Goal: Task Accomplishment & Management: Manage account settings

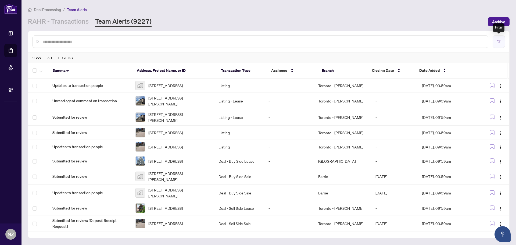
click at [503, 41] on button "button" at bounding box center [499, 41] width 12 height 12
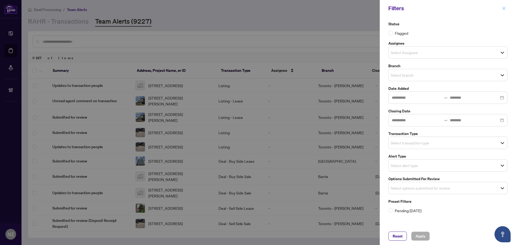
click at [505, 8] on icon "close" at bounding box center [504, 8] width 4 height 4
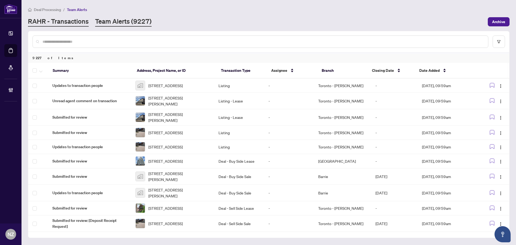
click at [69, 20] on link "RAHR - Transactions" at bounding box center [58, 22] width 61 height 10
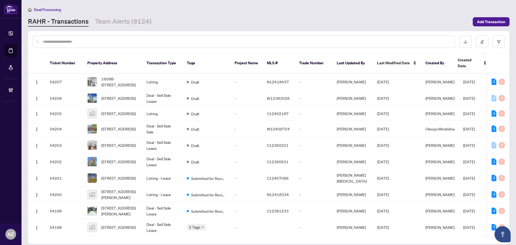
click at [506, 42] on div at bounding box center [268, 41] width 481 height 21
click at [497, 42] on button "button" at bounding box center [499, 41] width 12 height 12
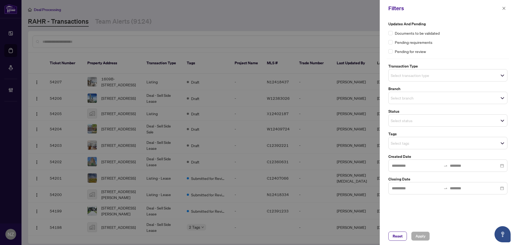
click at [409, 76] on input "search" at bounding box center [410, 75] width 38 height 6
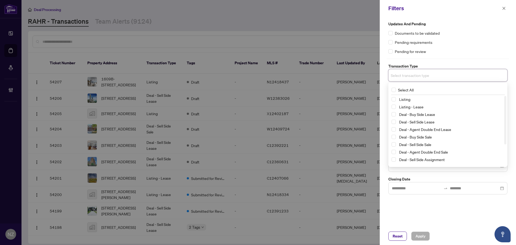
drag, startPoint x: 395, startPoint y: 99, endPoint x: 396, endPoint y: 113, distance: 13.5
click at [395, 102] on div "Listing" at bounding box center [448, 99] width 113 height 6
click at [392, 106] on span "Select Listing - Lease" at bounding box center [394, 107] width 4 height 4
click at [392, 101] on span "Select Listing" at bounding box center [394, 100] width 4 height 4
click at [458, 45] on div "Updates and Pending Documents to be validated Pending requirements Pending for …" at bounding box center [447, 37] width 119 height 33
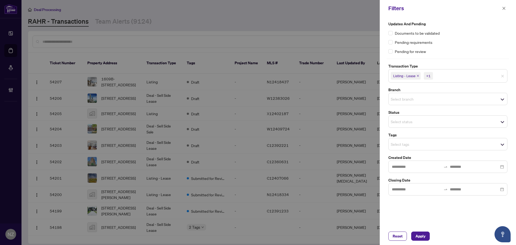
click at [398, 101] on input "search" at bounding box center [410, 99] width 38 height 6
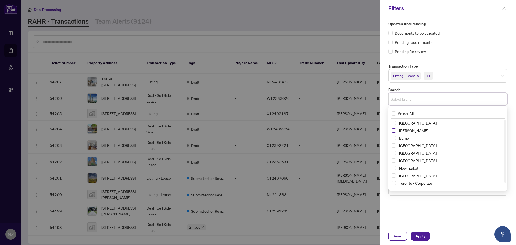
click at [394, 132] on span "Select Vaughan" at bounding box center [394, 130] width 4 height 4
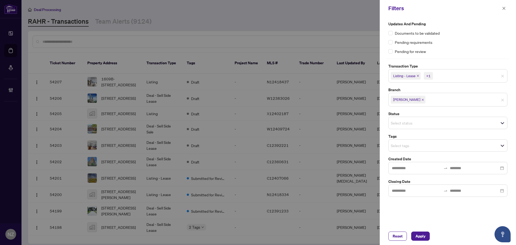
click at [467, 46] on div "Updates and Pending Documents to be validated Pending requirements Pending for …" at bounding box center [447, 37] width 119 height 33
click at [404, 126] on span "Select status" at bounding box center [448, 123] width 119 height 8
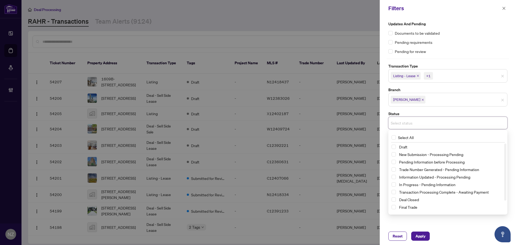
click at [425, 111] on label "Status" at bounding box center [447, 114] width 119 height 6
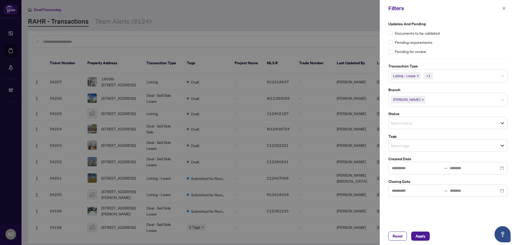
click at [397, 146] on input "search" at bounding box center [410, 145] width 38 height 6
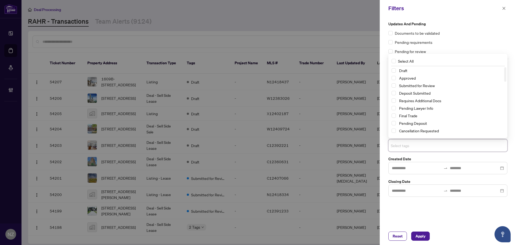
click at [391, 85] on div "Draft Approved Submitted for Review Deposit Submitted Requires Additional Docs …" at bounding box center [448, 108] width 117 height 83
click at [395, 87] on span "Select Submitted for Review" at bounding box center [394, 85] width 4 height 4
click at [425, 233] on span "Apply" at bounding box center [421, 236] width 10 height 9
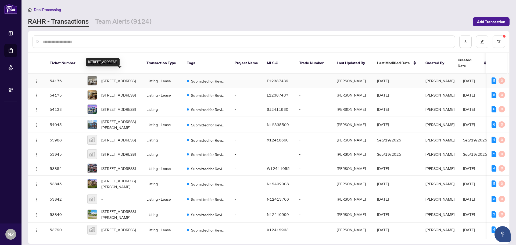
click at [128, 78] on span "[STREET_ADDRESS]" at bounding box center [118, 81] width 34 height 6
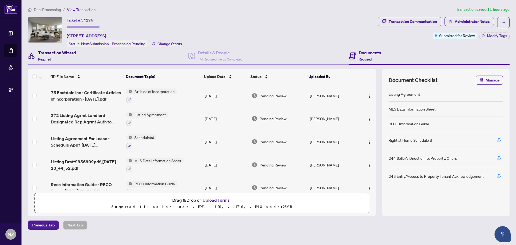
click at [52, 53] on h4 "Transaction Wizard" at bounding box center [57, 52] width 38 height 6
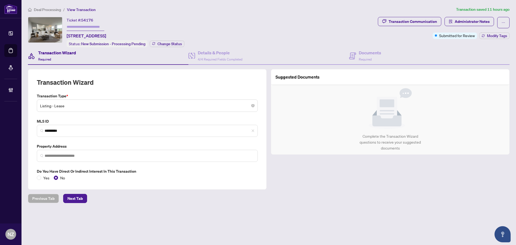
type input "**********"
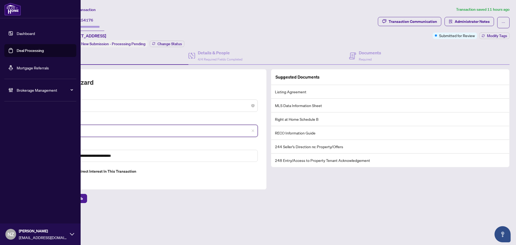
drag, startPoint x: 64, startPoint y: 129, endPoint x: 6, endPoint y: 128, distance: 58.3
click at [6, 128] on div "**********" at bounding box center [258, 122] width 516 height 245
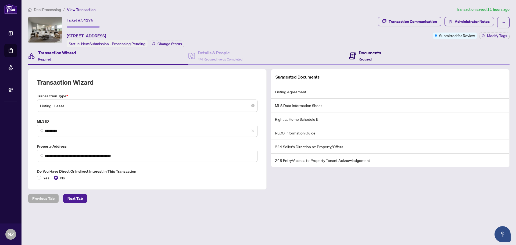
click at [368, 53] on h4 "Documents" at bounding box center [370, 52] width 22 height 6
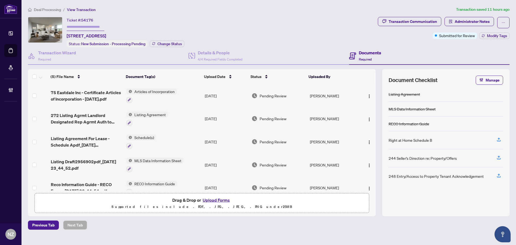
click at [67, 121] on span "272 Listing Agrmt Landlord Designated Rep Agrmt Auth to Offer for Lease - PropT…" at bounding box center [86, 118] width 71 height 13
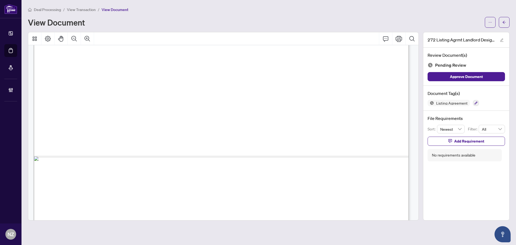
scroll to position [1317, 0]
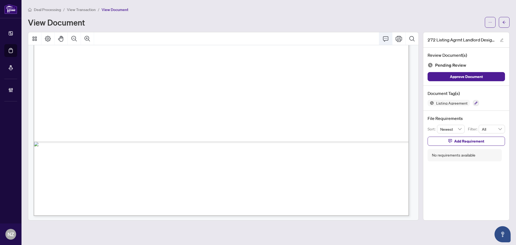
click at [384, 38] on icon "Comment" at bounding box center [386, 38] width 6 height 6
click at [204, 182] on p "**********" at bounding box center [223, 180] width 78 height 5
drag, startPoint x: 232, startPoint y: 180, endPoint x: 149, endPoint y: 181, distance: 83.1
click at [0, 0] on div "**********" at bounding box center [0, 0] width 0 height 0
drag, startPoint x: 259, startPoint y: 194, endPoint x: 439, endPoint y: 160, distance: 182.4
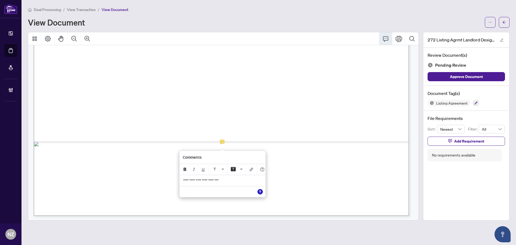
click at [260, 193] on icon "Save" at bounding box center [260, 191] width 5 height 5
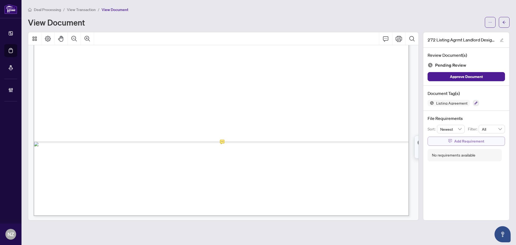
click at [460, 140] on span "Add Requirement" at bounding box center [469, 141] width 30 height 9
click at [457, 146] on textarea at bounding box center [472, 146] width 58 height 10
paste textarea "**********"
type textarea "**********"
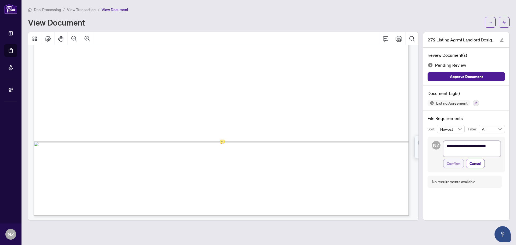
scroll to position [0, 0]
type textarea "**********"
click at [455, 164] on span "Confirm" at bounding box center [454, 163] width 14 height 9
type textarea "**********"
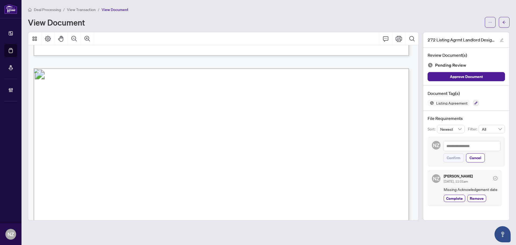
scroll to position [1471, 0]
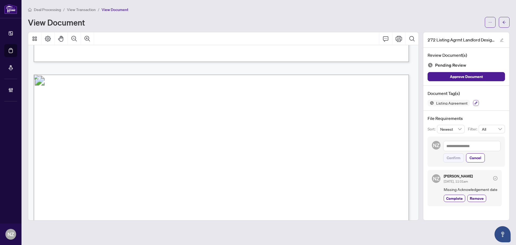
click at [477, 103] on icon "button" at bounding box center [475, 102] width 3 height 3
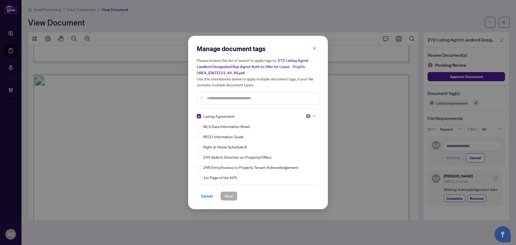
click at [313, 115] on icon at bounding box center [314, 116] width 3 height 2
click at [299, 134] on div "Needs Work" at bounding box center [293, 134] width 34 height 6
drag, startPoint x: 228, startPoint y: 194, endPoint x: 315, endPoint y: 189, distance: 86.7
click at [228, 195] on span "Save" at bounding box center [229, 196] width 8 height 9
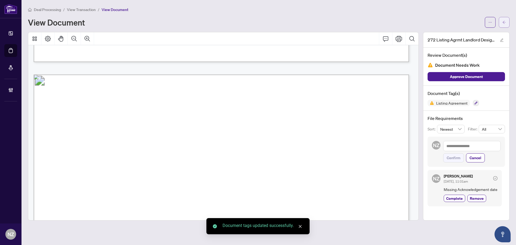
click at [505, 23] on icon "arrow-left" at bounding box center [504, 22] width 4 height 4
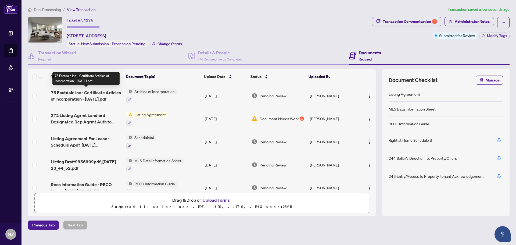
click at [85, 94] on span "75 Eastdale Inc - Certificate Articles of Incorporation - [DATE].pdf" at bounding box center [86, 95] width 71 height 13
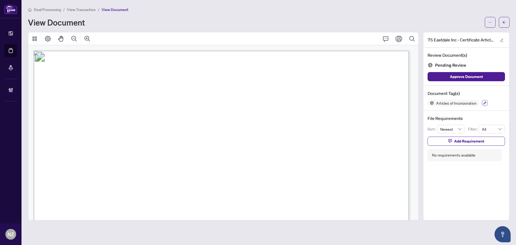
click at [487, 104] on button "button" at bounding box center [485, 103] width 6 height 6
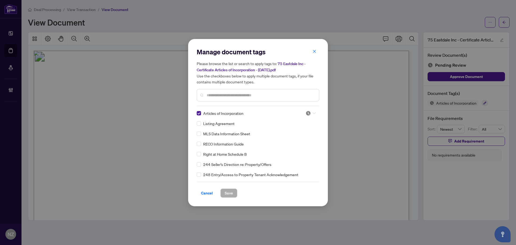
click at [314, 112] on icon at bounding box center [314, 113] width 3 height 2
click at [291, 143] on div "Approved" at bounding box center [293, 139] width 41 height 9
click at [226, 194] on span "Save" at bounding box center [229, 193] width 8 height 9
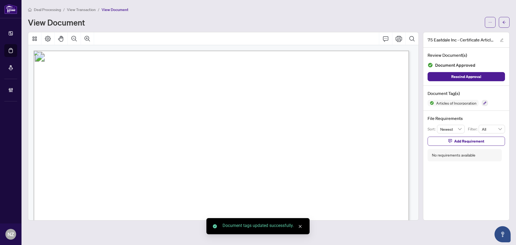
click at [505, 23] on icon "arrow-left" at bounding box center [504, 22] width 4 height 4
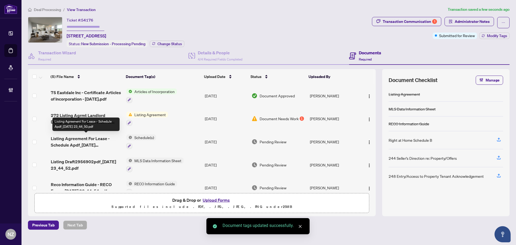
click at [78, 143] on span "Listing Agreement For Lease - Schedule Apdf_[DATE] 23_44_50.pdf" at bounding box center [86, 141] width 71 height 13
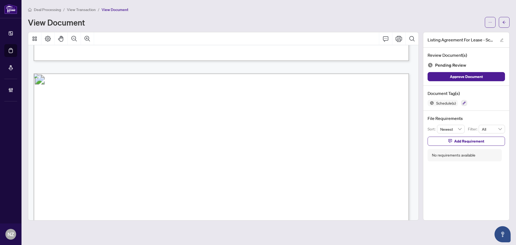
scroll to position [417, 0]
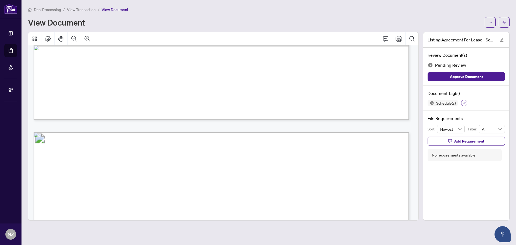
click at [464, 105] on button "button" at bounding box center [464, 103] width 6 height 6
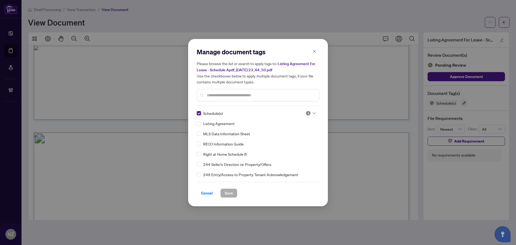
click at [312, 114] on div at bounding box center [311, 112] width 10 height 5
drag, startPoint x: 287, startPoint y: 141, endPoint x: 281, endPoint y: 148, distance: 9.1
click at [287, 141] on div "Approved" at bounding box center [293, 139] width 34 height 6
click at [225, 192] on span "Save" at bounding box center [229, 193] width 8 height 9
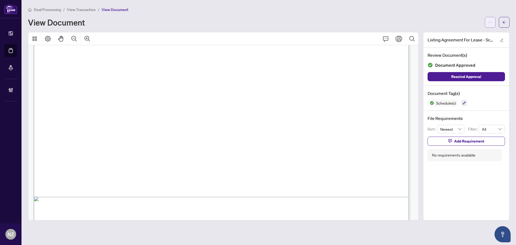
scroll to position [766, 0]
click at [508, 21] on button "button" at bounding box center [504, 22] width 11 height 11
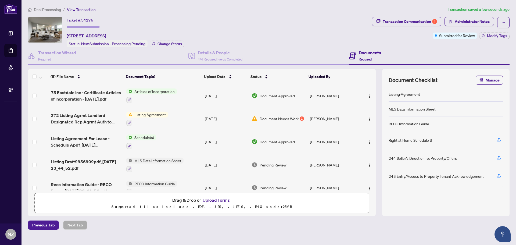
click at [80, 162] on span "Listing Draft2956902pdf_[DATE] 23_44_52.pdf" at bounding box center [86, 164] width 71 height 13
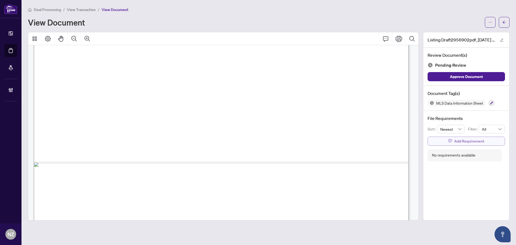
scroll to position [296, 0]
click at [489, 103] on button "button" at bounding box center [492, 103] width 6 height 6
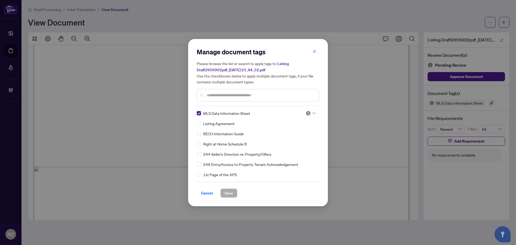
click at [309, 112] on div at bounding box center [311, 112] width 10 height 5
click at [284, 139] on div "Approved" at bounding box center [293, 139] width 34 height 6
click at [228, 191] on span "Save" at bounding box center [229, 193] width 8 height 9
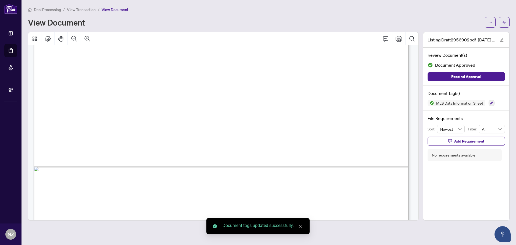
click at [504, 20] on span "button" at bounding box center [504, 22] width 4 height 9
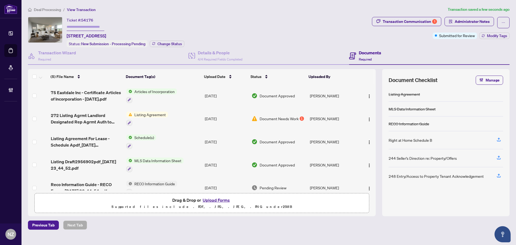
scroll to position [10, 0]
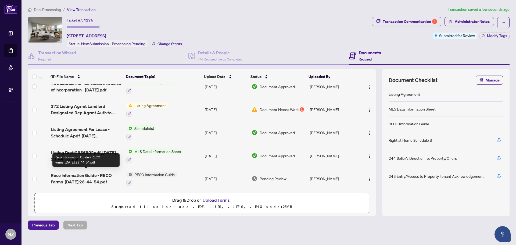
click at [91, 179] on span "Reco Information Guide - RECO Forms_[DATE] 23_44_54.pdf" at bounding box center [86, 178] width 71 height 13
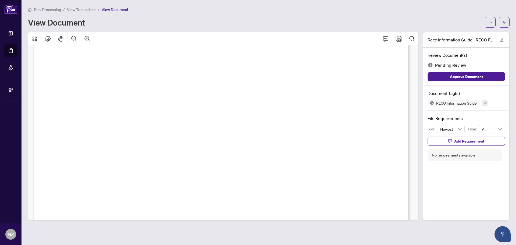
scroll to position [6023, 0]
click at [485, 104] on icon "button" at bounding box center [485, 102] width 3 height 3
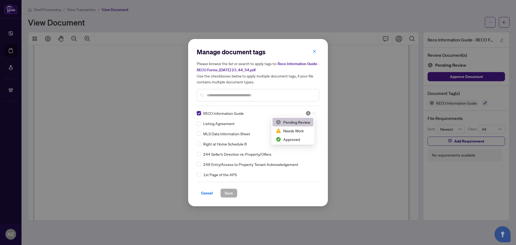
click at [310, 112] on div at bounding box center [311, 112] width 10 height 5
click at [294, 138] on div "Approved" at bounding box center [293, 139] width 34 height 6
click at [230, 191] on span "Save" at bounding box center [229, 193] width 8 height 9
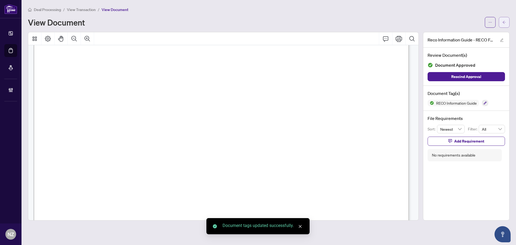
click at [505, 23] on icon "arrow-left" at bounding box center [504, 22] width 4 height 4
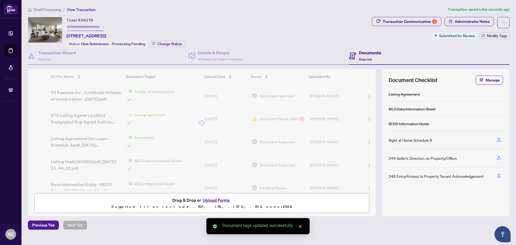
click at [84, 92] on div at bounding box center [202, 123] width 348 height 108
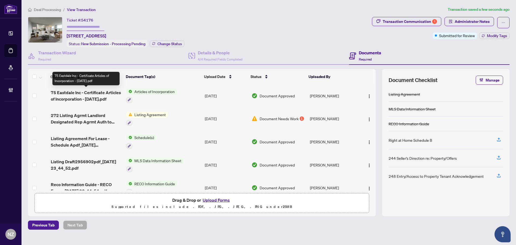
click at [102, 92] on span "75 Eastdale Inc - Certificate Articles of Incorporation - [DATE].pdf" at bounding box center [86, 95] width 71 height 13
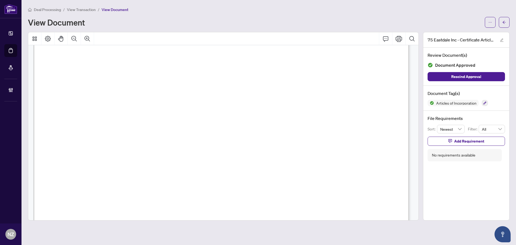
scroll to position [2124, 0]
click at [505, 22] on icon "arrow-left" at bounding box center [504, 22] width 4 height 4
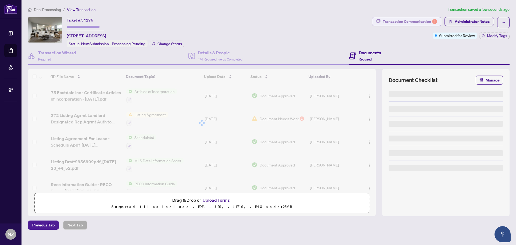
click at [400, 20] on div "Transaction Communication 1" at bounding box center [410, 21] width 54 height 9
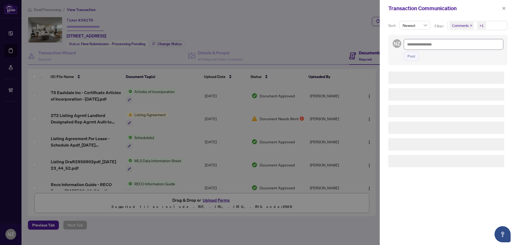
click at [419, 42] on textarea at bounding box center [453, 44] width 99 height 10
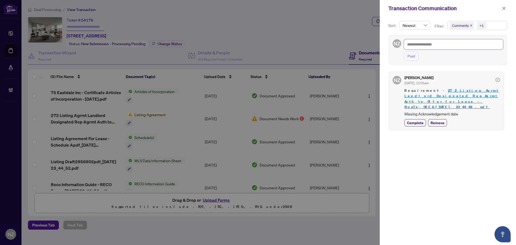
type textarea "*"
type textarea "**"
type textarea "***"
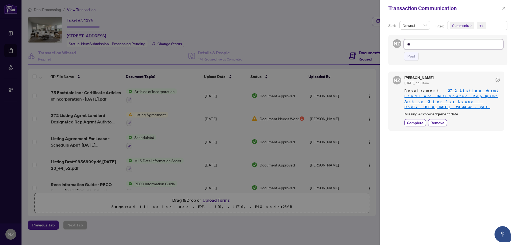
type textarea "***"
type textarea "****"
type textarea "*****"
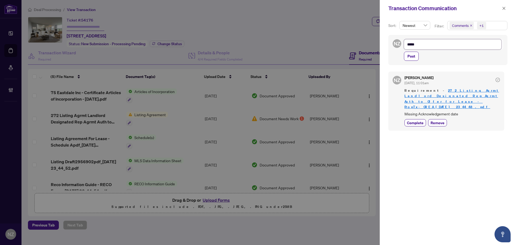
type textarea "******"
type textarea "********"
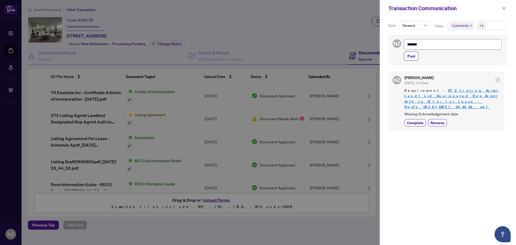
type textarea "********"
type textarea "*********"
type textarea "**********"
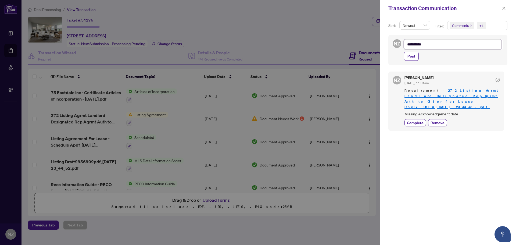
type textarea "**********"
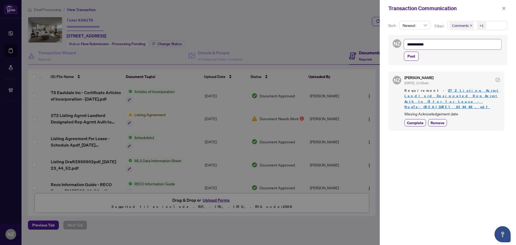
type textarea "**********"
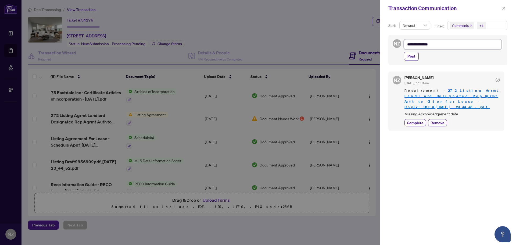
type textarea "**********"
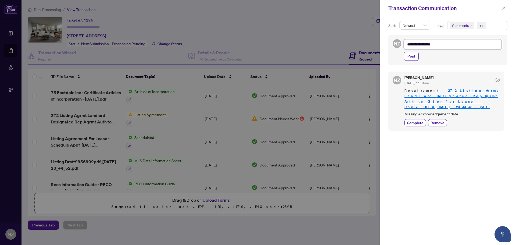
type textarea "**********"
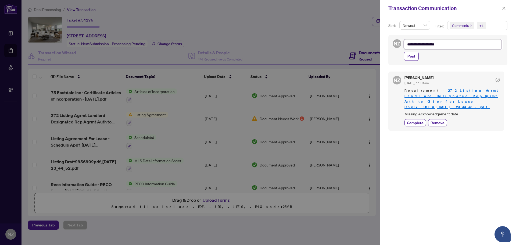
type textarea "**********"
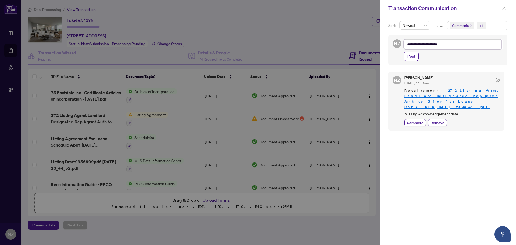
type textarea "**********"
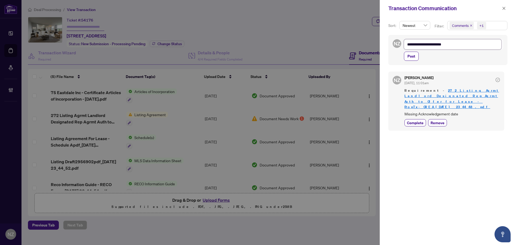
type textarea "**********"
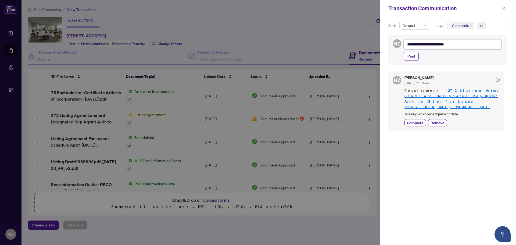
type textarea "**********"
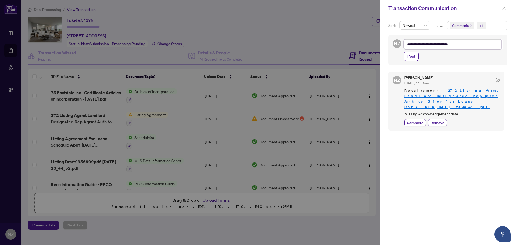
type textarea "**********"
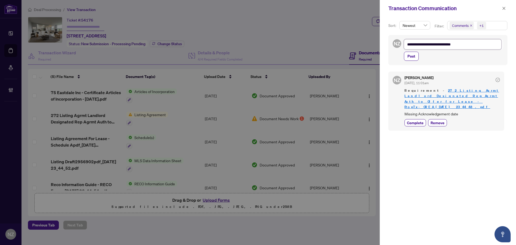
type textarea "**********"
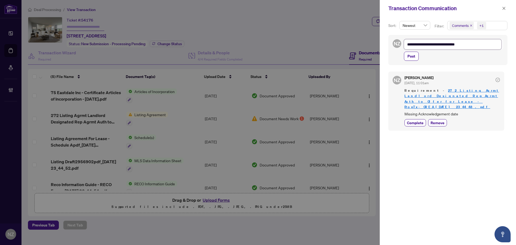
type textarea "**********"
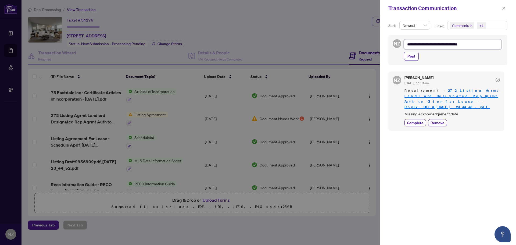
type textarea "**********"
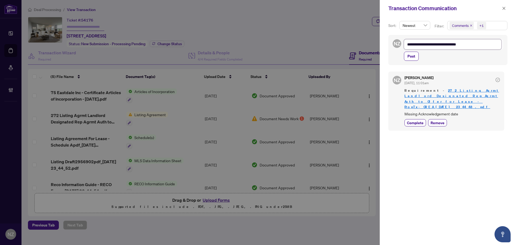
type textarea "**********"
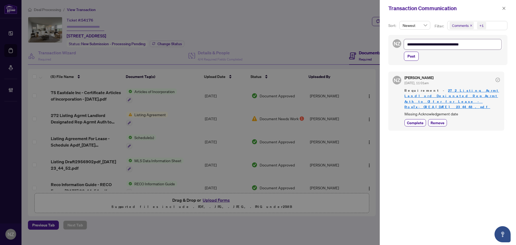
type textarea "**********"
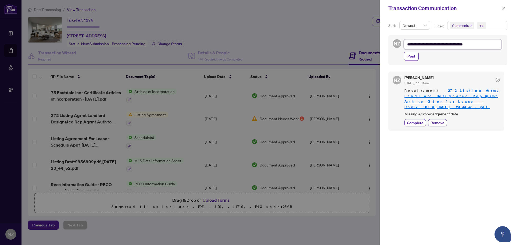
type textarea "**********"
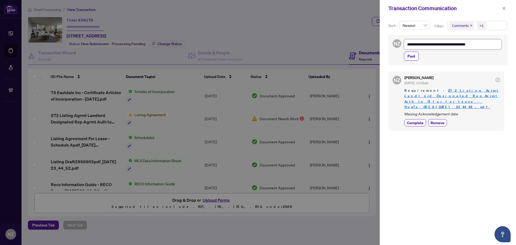
type textarea "**********"
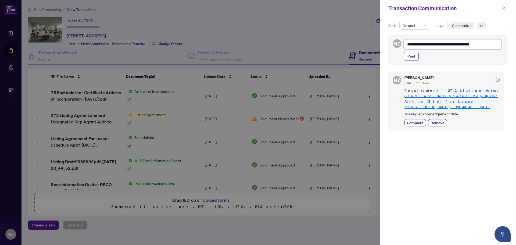
type textarea "**********"
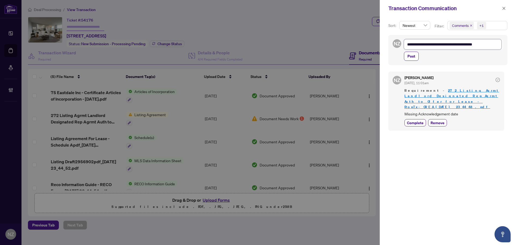
type textarea "**********"
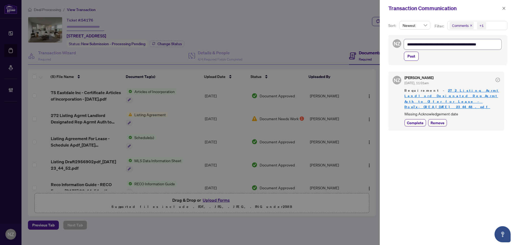
type textarea "**********"
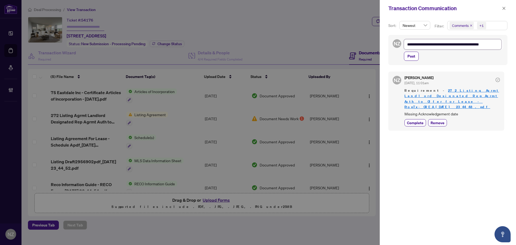
type textarea "**********"
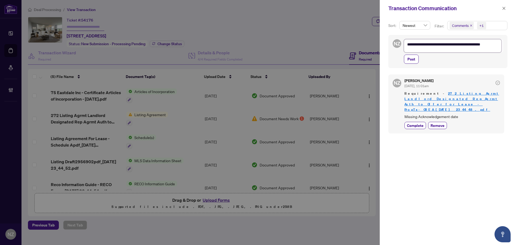
scroll to position [0, 0]
type textarea "**********"
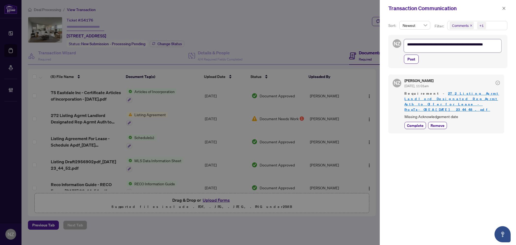
scroll to position [0, 0]
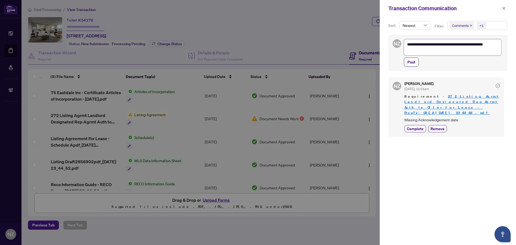
type textarea "**********"
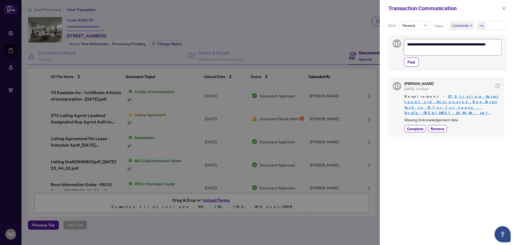
type textarea "**********"
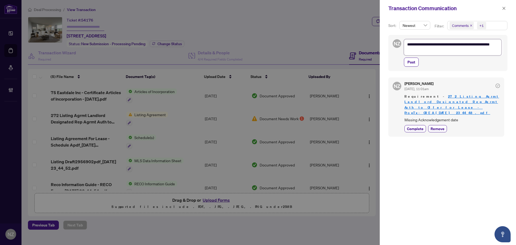
type textarea "**********"
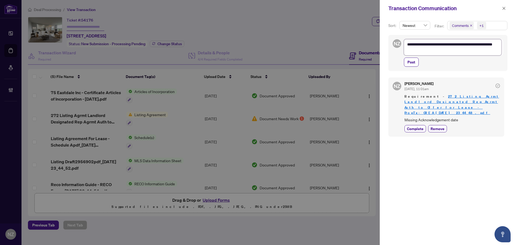
type textarea "**********"
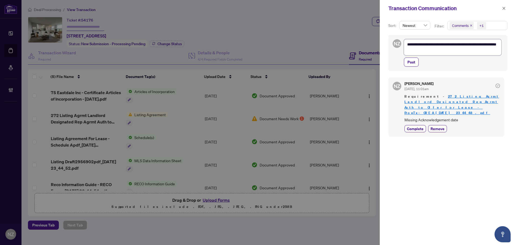
type textarea "**********"
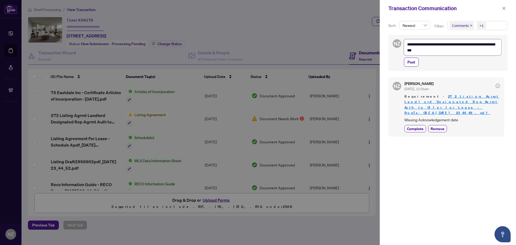
type textarea "**********"
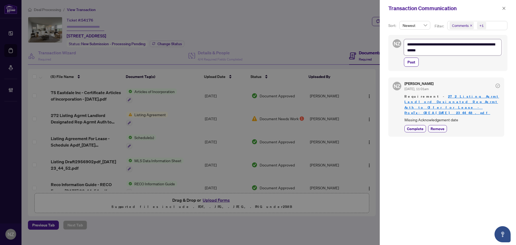
type textarea "**********"
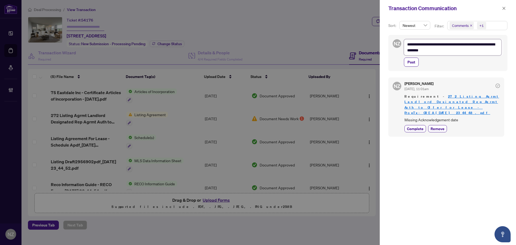
type textarea "**********"
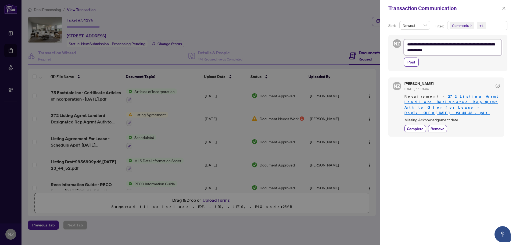
type textarea "**********"
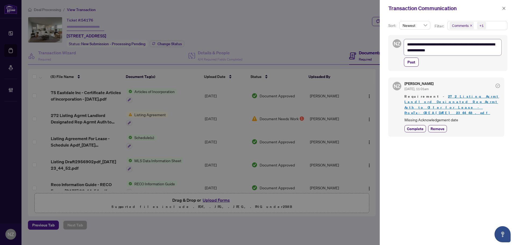
type textarea "**********"
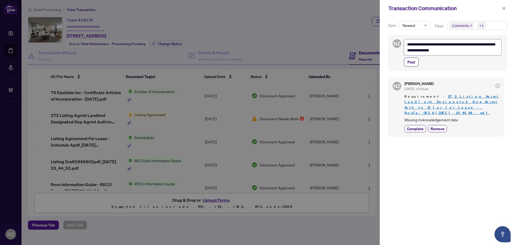
type textarea "**********"
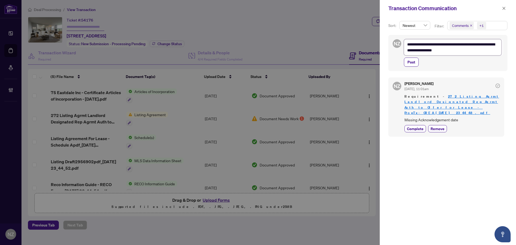
type textarea "**********"
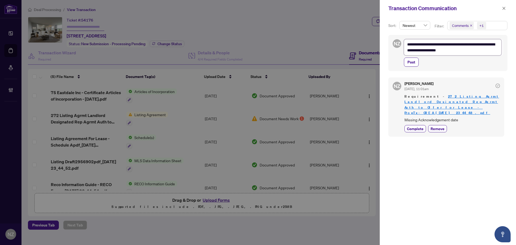
type textarea "**********"
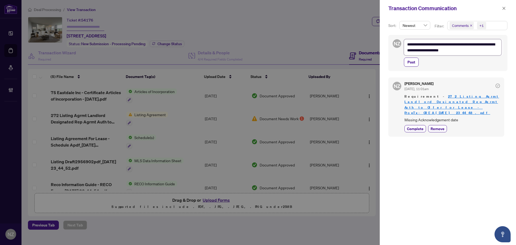
type textarea "**********"
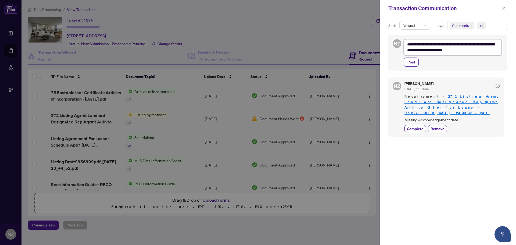
type textarea "**********"
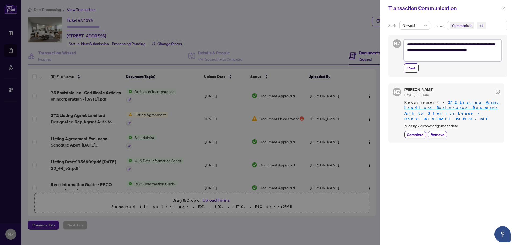
drag, startPoint x: 415, startPoint y: 50, endPoint x: 416, endPoint y: 56, distance: 6.1
click at [431, 54] on textarea "**********" at bounding box center [453, 50] width 98 height 22
click at [409, 70] on span "Post" at bounding box center [412, 68] width 8 height 9
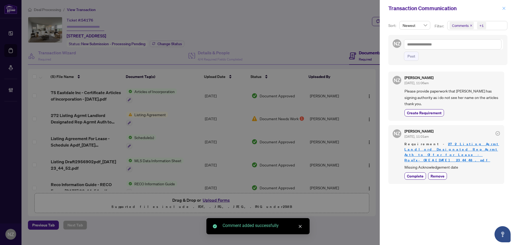
click at [504, 8] on icon "close" at bounding box center [504, 8] width 3 height 3
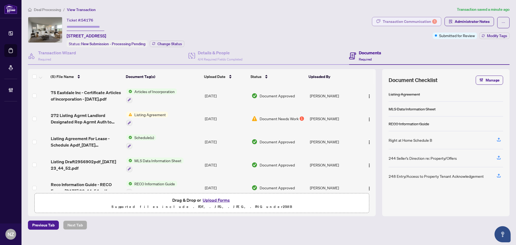
click at [407, 21] on div "Transaction Communication 1" at bounding box center [410, 21] width 54 height 9
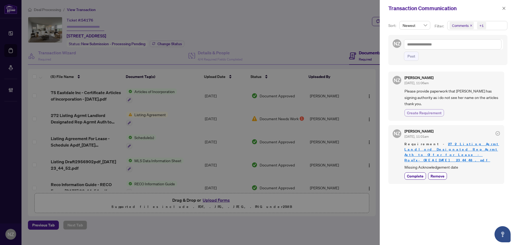
click at [429, 112] on span "Create Requirement" at bounding box center [424, 113] width 35 height 6
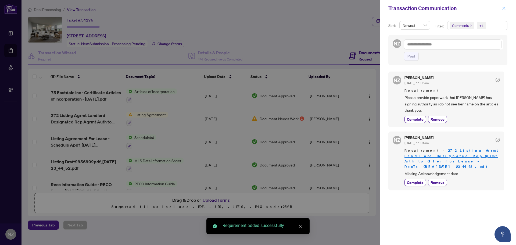
click at [505, 9] on icon "close" at bounding box center [504, 8] width 4 height 4
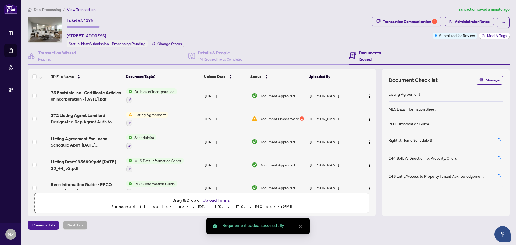
click at [491, 35] on span "Modify Tags" at bounding box center [497, 36] width 20 height 4
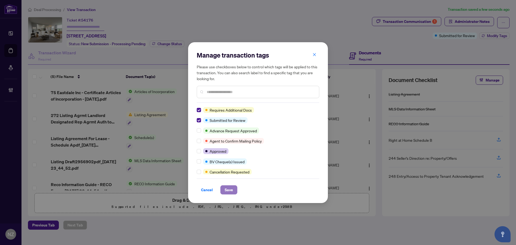
click at [228, 191] on span "Save" at bounding box center [229, 189] width 8 height 9
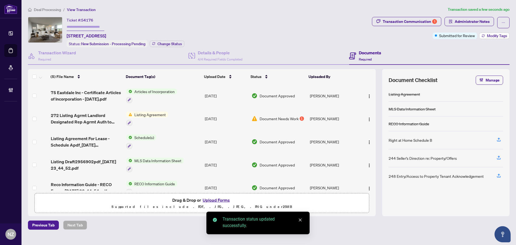
click at [486, 36] on button "Modify Tags" at bounding box center [494, 36] width 30 height 6
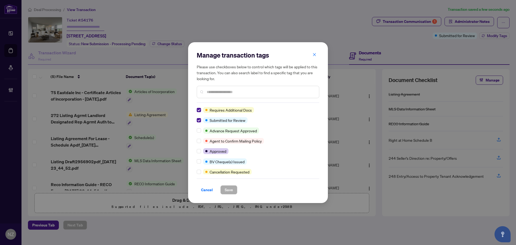
click at [196, 120] on div "Manage transaction tags Please use checkboxes below to control which tags will …" at bounding box center [258, 122] width 140 height 161
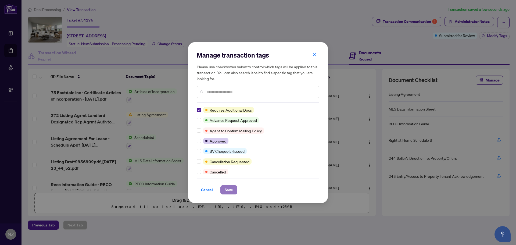
click at [226, 192] on span "Save" at bounding box center [229, 189] width 8 height 9
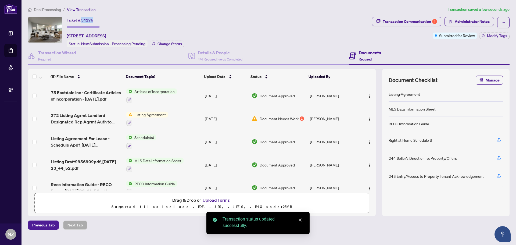
drag, startPoint x: 82, startPoint y: 19, endPoint x: 98, endPoint y: 21, distance: 15.9
click at [98, 21] on div "Ticket #: 54176 [STREET_ADDRESS]" at bounding box center [87, 28] width 40 height 22
copy span "54176"
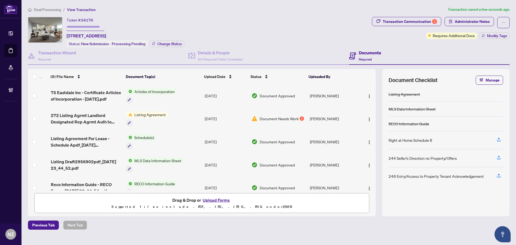
click at [45, 9] on span "Deal Processing" at bounding box center [47, 9] width 27 height 5
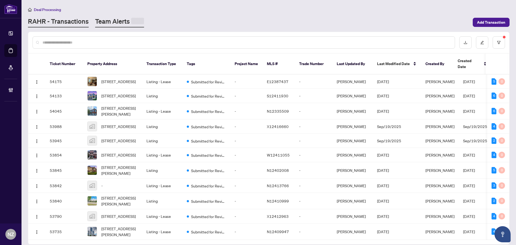
click at [117, 20] on link "Team Alerts" at bounding box center [119, 22] width 49 height 10
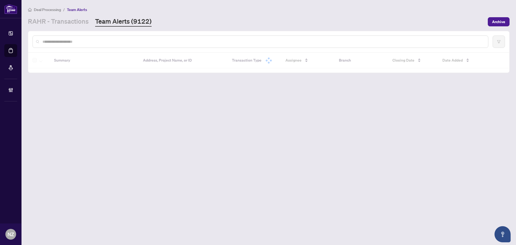
click at [76, 39] on input "text" at bounding box center [262, 42] width 441 height 6
paste input "*****"
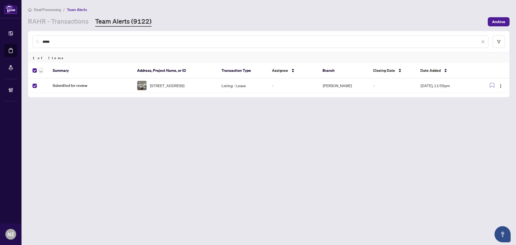
click at [41, 71] on icon "button" at bounding box center [40, 71] width 3 height 2
click at [54, 113] on span "Complete Item" at bounding box center [59, 114] width 34 height 6
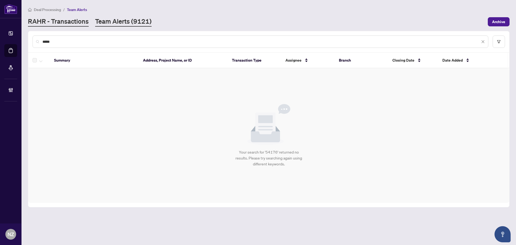
click at [60, 24] on link "RAHR - Transactions" at bounding box center [58, 22] width 61 height 10
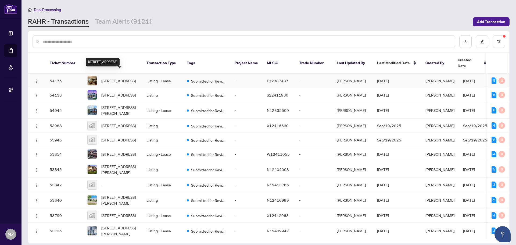
click at [117, 78] on span "[STREET_ADDRESS]" at bounding box center [118, 81] width 34 height 6
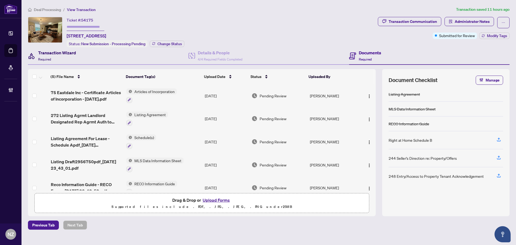
click at [55, 54] on h4 "Transaction Wizard" at bounding box center [57, 52] width 38 height 6
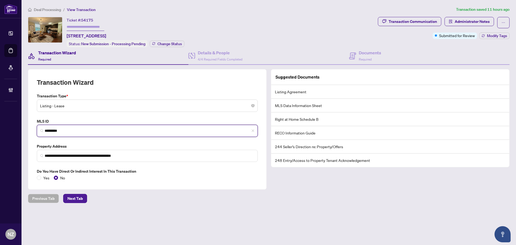
drag, startPoint x: 69, startPoint y: 130, endPoint x: 31, endPoint y: 127, distance: 38.3
click at [31, 127] on div "**********" at bounding box center [147, 129] width 239 height 120
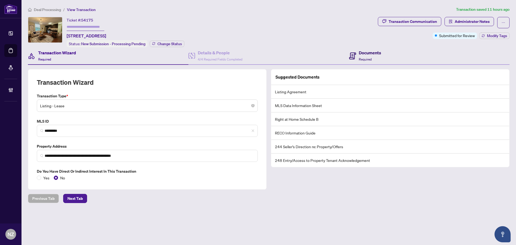
click at [365, 51] on h4 "Documents" at bounding box center [370, 52] width 22 height 6
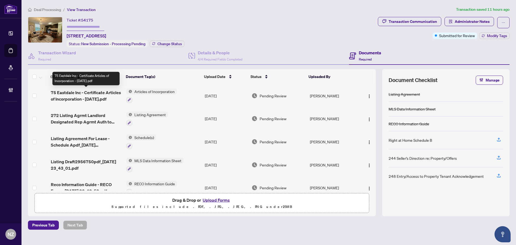
click at [85, 96] on span "75 Eastdale Inc - Certificate Articles of Incorporation - [DATE].pdf" at bounding box center [86, 95] width 71 height 13
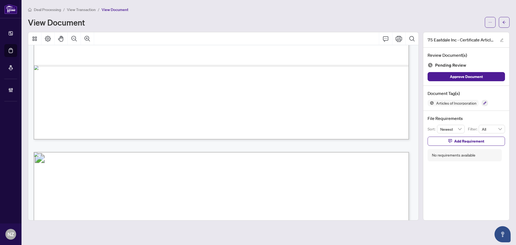
scroll to position [349, 0]
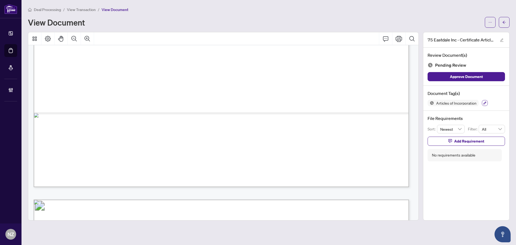
click at [484, 103] on icon "button" at bounding box center [484, 102] width 3 height 3
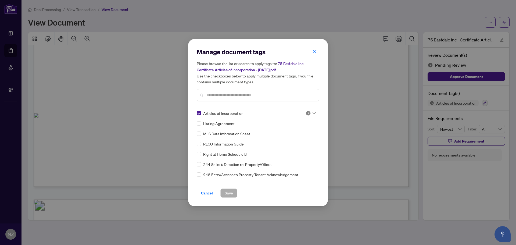
click at [313, 110] on span at bounding box center [311, 113] width 10 height 8
click at [282, 142] on div "Approved" at bounding box center [293, 139] width 34 height 6
click at [229, 194] on span "Save" at bounding box center [229, 193] width 8 height 9
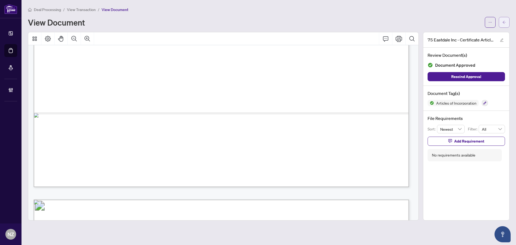
click at [504, 21] on icon "arrow-left" at bounding box center [504, 22] width 3 height 3
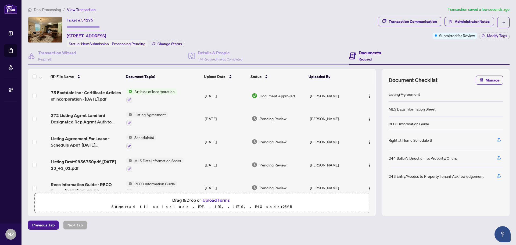
click at [94, 117] on span "272 Listing Agrmt Landlord Designated Rep Agrmt Auth to Offer for Lease - PropT…" at bounding box center [86, 118] width 71 height 13
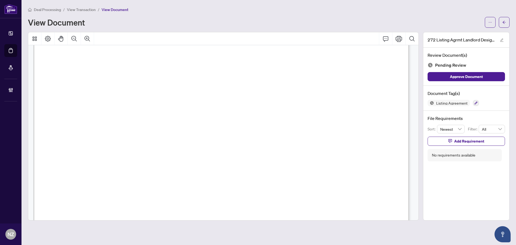
scroll to position [1693, 0]
click at [475, 105] on button "button" at bounding box center [476, 103] width 6 height 6
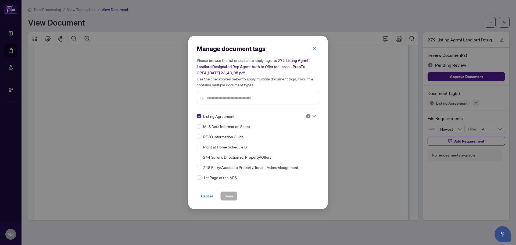
click at [314, 114] on div at bounding box center [311, 115] width 10 height 5
click at [300, 141] on div "Approved" at bounding box center [293, 142] width 34 height 6
click at [225, 194] on span "Save" at bounding box center [229, 196] width 8 height 9
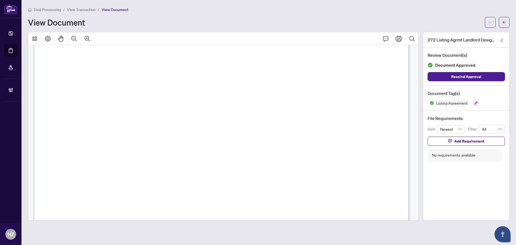
click at [504, 20] on icon "arrow-left" at bounding box center [504, 22] width 4 height 4
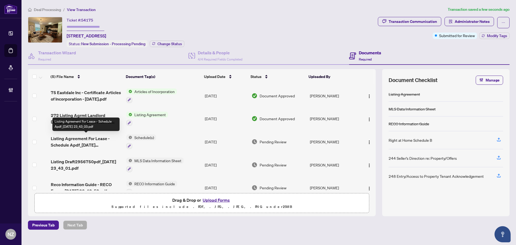
click at [90, 143] on span "Listing Agreement For Lease - Schedule Apdf_[DATE] 23_43_03.pdf" at bounding box center [86, 141] width 71 height 13
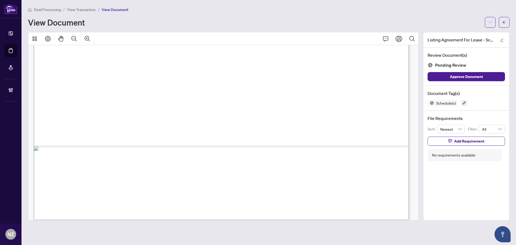
scroll to position [820, 0]
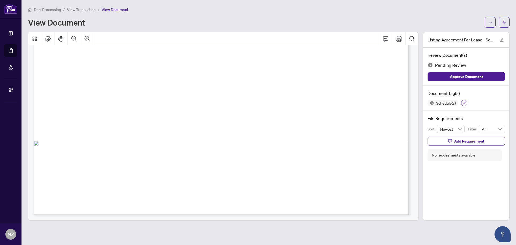
click at [464, 102] on icon "button" at bounding box center [464, 103] width 3 height 3
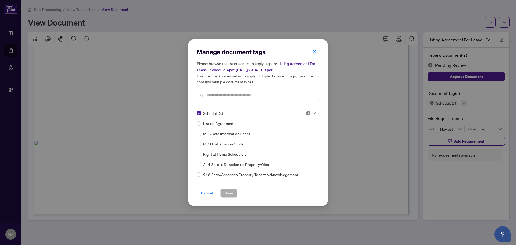
click at [313, 112] on icon at bounding box center [314, 113] width 3 height 2
click at [296, 140] on div "Approved" at bounding box center [293, 139] width 34 height 6
drag, startPoint x: 226, startPoint y: 194, endPoint x: 217, endPoint y: 197, distance: 9.2
click at [226, 194] on span "Save" at bounding box center [229, 193] width 8 height 9
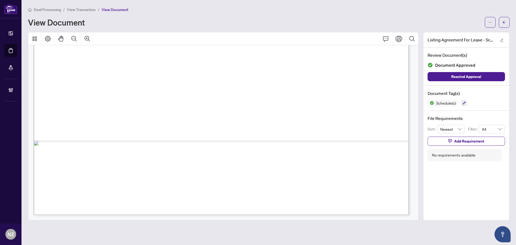
click at [46, 7] on span "Deal Processing" at bounding box center [47, 9] width 27 height 5
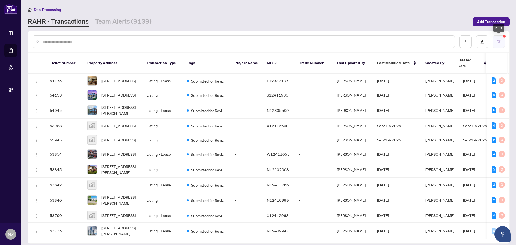
click at [499, 42] on icon "filter" at bounding box center [499, 42] width 4 height 4
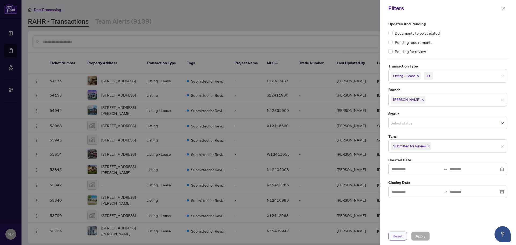
click at [399, 238] on span "Reset" at bounding box center [398, 236] width 10 height 9
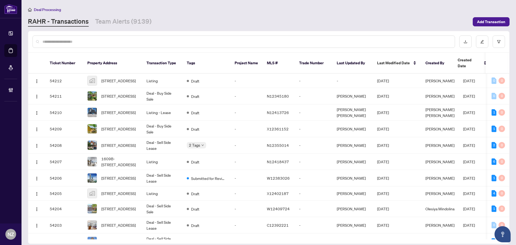
click at [58, 37] on div at bounding box center [244, 41] width 423 height 12
click at [56, 42] on input "text" at bounding box center [246, 42] width 408 height 6
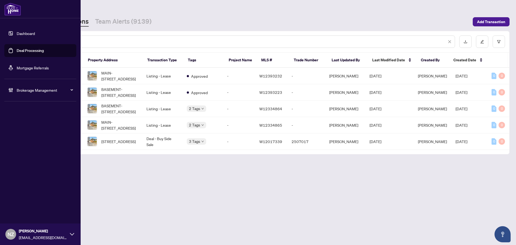
click at [30, 90] on span "Brokerage Management" at bounding box center [45, 90] width 56 height 6
click at [22, 130] on link "Manage Agents" at bounding box center [24, 128] width 27 height 5
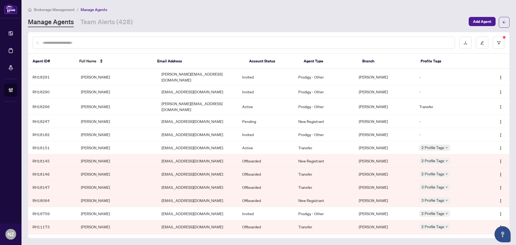
click at [68, 43] on input "text" at bounding box center [246, 43] width 408 height 6
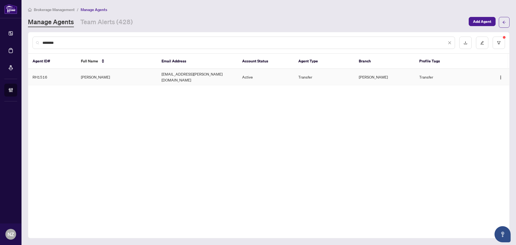
click at [94, 77] on td "[PERSON_NAME]" at bounding box center [117, 77] width 81 height 16
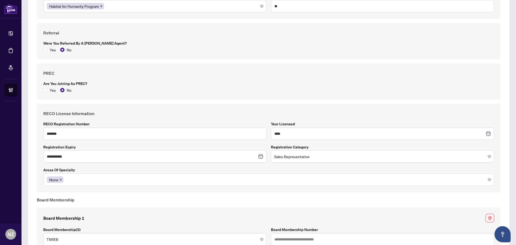
scroll to position [457, 0]
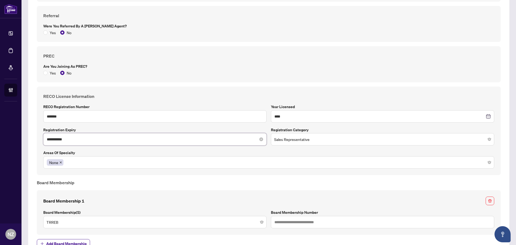
click at [84, 138] on input "**********" at bounding box center [152, 139] width 210 height 6
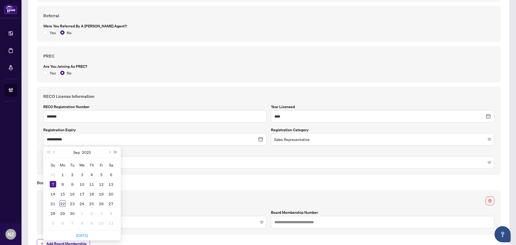
click at [115, 151] on span "Next year (Control + right)" at bounding box center [115, 152] width 3 height 3
click at [72, 185] on div "7" at bounding box center [72, 184] width 6 height 6
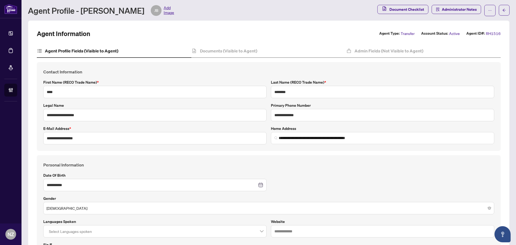
scroll to position [0, 0]
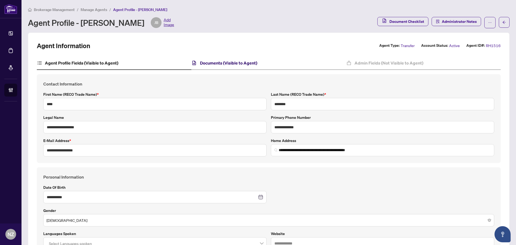
click at [221, 65] on h4 "Documents (Visible to Agent)" at bounding box center [228, 63] width 57 height 6
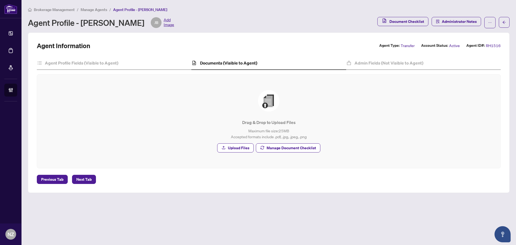
click at [94, 7] on span "Manage Agents" at bounding box center [94, 9] width 27 height 5
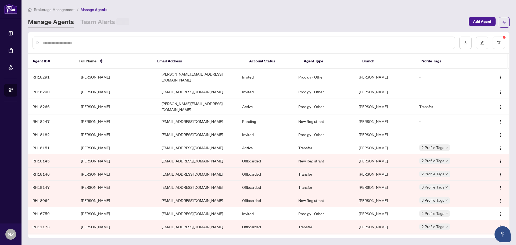
click at [52, 42] on input "text" at bounding box center [246, 43] width 408 height 6
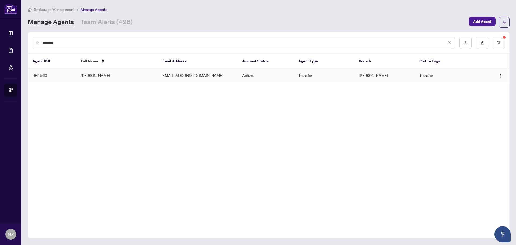
click at [94, 75] on td "[PERSON_NAME]" at bounding box center [117, 75] width 81 height 13
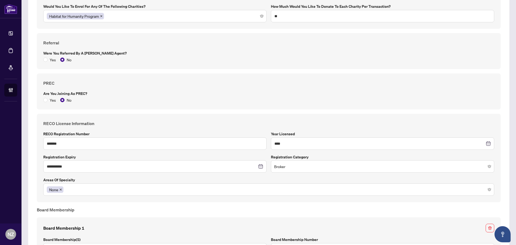
scroll to position [430, 0]
click at [92, 167] on input "**********" at bounding box center [152, 166] width 210 height 6
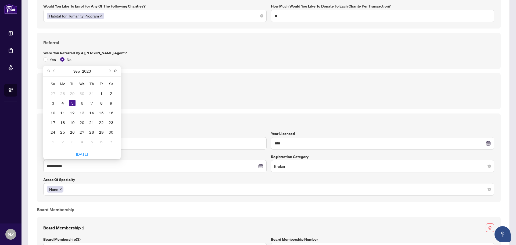
click at [115, 68] on button "Next year (Control + right)" at bounding box center [116, 71] width 6 height 11
click at [114, 68] on button "Next year (Control + right)" at bounding box center [116, 71] width 6 height 11
click at [53, 103] on div "5" at bounding box center [53, 103] width 6 height 6
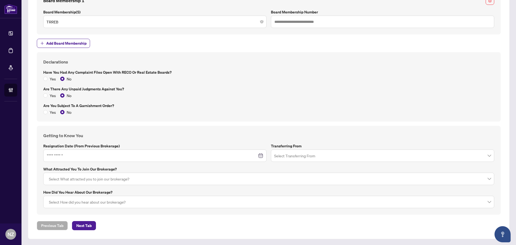
scroll to position [658, 0]
click at [86, 223] on span "Next Tab" at bounding box center [83, 225] width 15 height 9
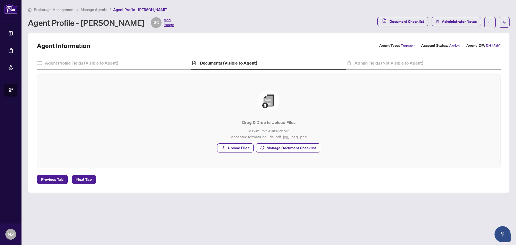
click at [90, 9] on span "Manage Agents" at bounding box center [94, 9] width 27 height 5
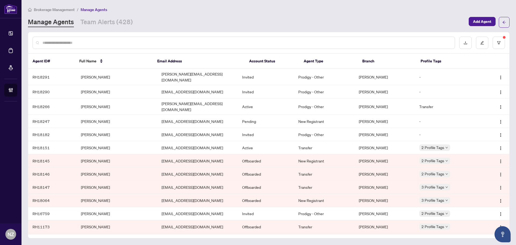
click at [59, 39] on div at bounding box center [244, 43] width 423 height 12
click at [62, 45] on input "text" at bounding box center [246, 43] width 408 height 6
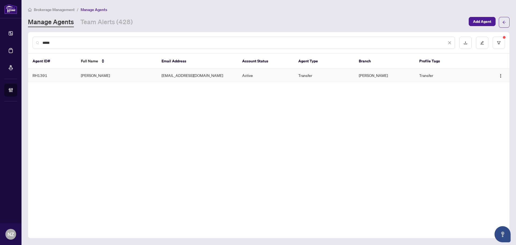
click at [97, 77] on td "[PERSON_NAME]" at bounding box center [117, 75] width 81 height 13
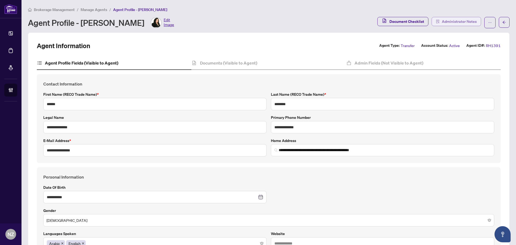
click at [444, 23] on span "Administrator Notes" at bounding box center [459, 21] width 35 height 9
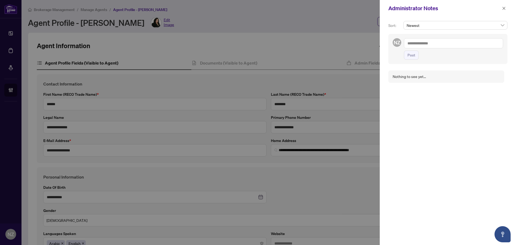
click at [419, 46] on textarea at bounding box center [453, 43] width 99 height 10
paste textarea "**********"
click at [414, 63] on span "Post" at bounding box center [412, 60] width 8 height 9
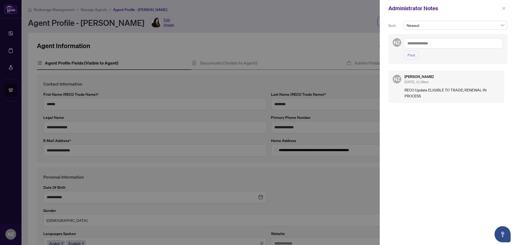
click at [506, 7] on icon "close" at bounding box center [504, 8] width 4 height 4
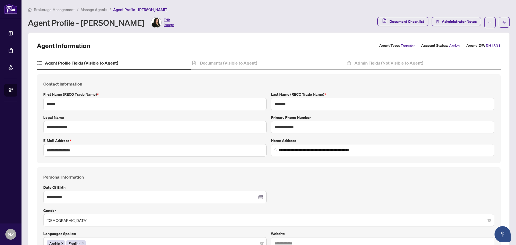
click at [94, 10] on span "Manage Agents" at bounding box center [94, 9] width 27 height 5
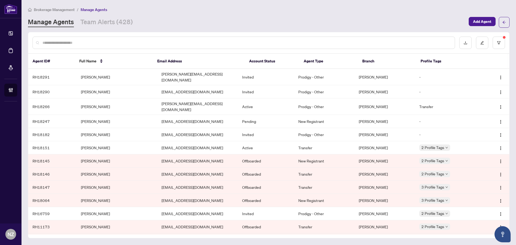
click at [67, 44] on input "text" at bounding box center [246, 43] width 408 height 6
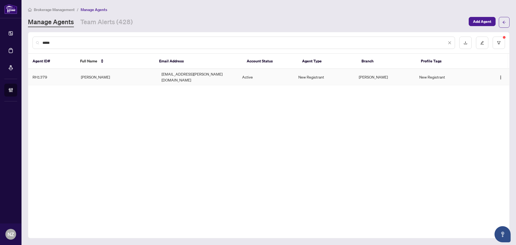
click at [90, 76] on td "[PERSON_NAME]" at bounding box center [117, 77] width 81 height 16
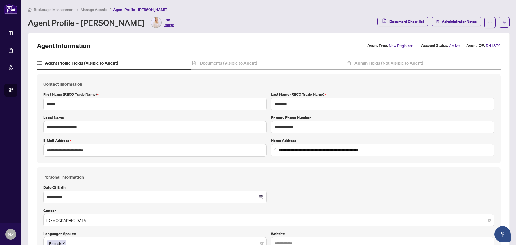
click at [88, 10] on span "Manage Agents" at bounding box center [94, 9] width 27 height 5
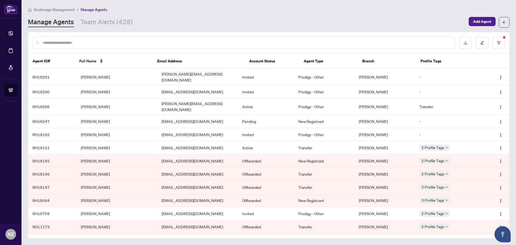
click at [65, 41] on input "text" at bounding box center [246, 43] width 408 height 6
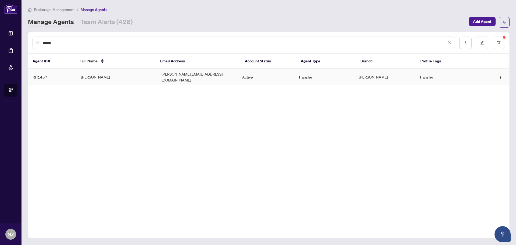
click at [96, 75] on td "[PERSON_NAME]" at bounding box center [117, 77] width 81 height 16
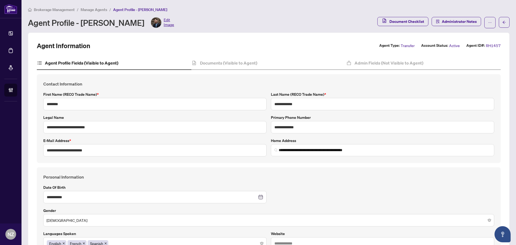
click at [94, 10] on span "Manage Agents" at bounding box center [94, 9] width 27 height 5
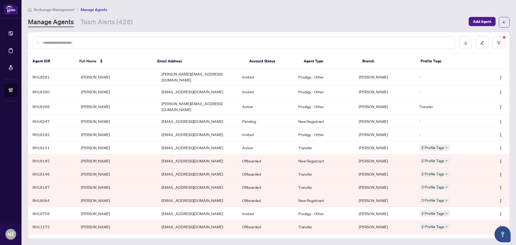
click at [66, 41] on input "text" at bounding box center [246, 43] width 408 height 6
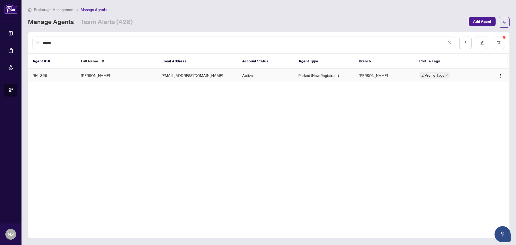
click at [98, 75] on td "[PERSON_NAME]" at bounding box center [117, 75] width 81 height 13
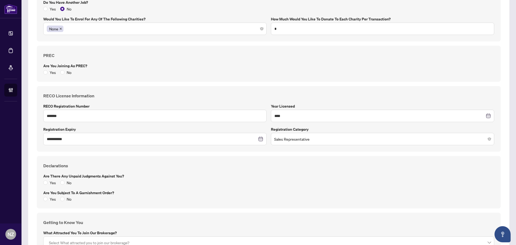
scroll to position [430, 0]
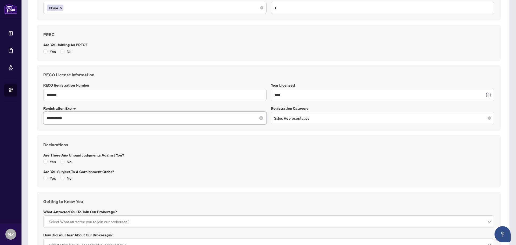
click at [103, 118] on input "**********" at bounding box center [152, 118] width 210 height 6
click at [76, 120] on input "**********" at bounding box center [152, 118] width 210 height 6
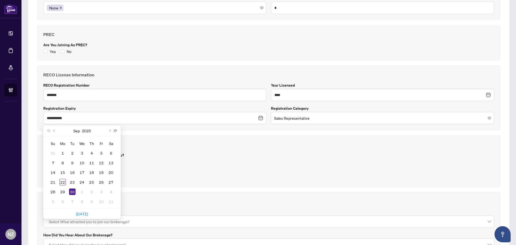
click at [115, 130] on span "Next year (Control + right)" at bounding box center [115, 130] width 3 height 3
drag, startPoint x: 102, startPoint y: 153, endPoint x: 115, endPoint y: 168, distance: 20.0
click at [102, 153] on div "3" at bounding box center [101, 153] width 6 height 6
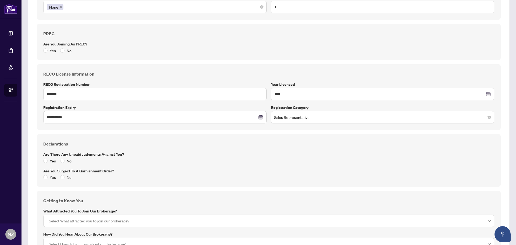
scroll to position [473, 0]
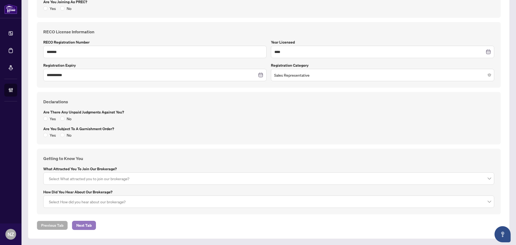
click at [83, 224] on span "Next Tab" at bounding box center [83, 225] width 15 height 9
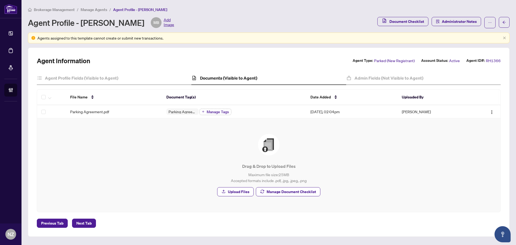
click at [90, 8] on span "Manage Agents" at bounding box center [94, 9] width 27 height 5
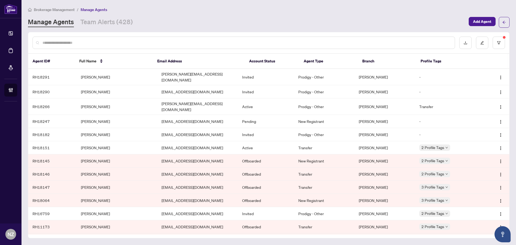
click at [71, 42] on input "text" at bounding box center [246, 43] width 408 height 6
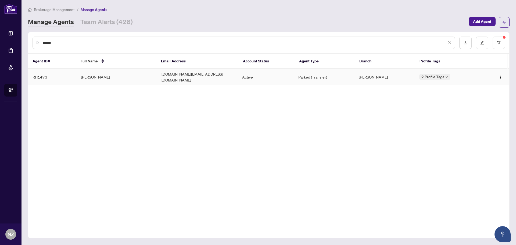
click at [98, 75] on td "[PERSON_NAME]" at bounding box center [117, 77] width 81 height 16
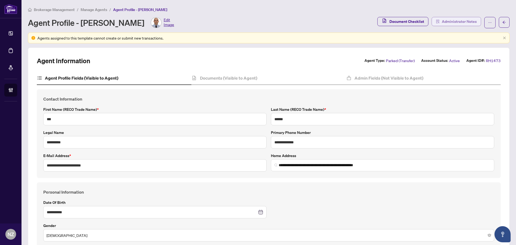
click at [456, 24] on span "Administrator Notes" at bounding box center [459, 21] width 35 height 9
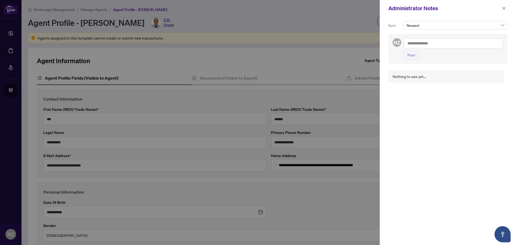
drag, startPoint x: 428, startPoint y: 39, endPoint x: 429, endPoint y: 42, distance: 2.8
click at [428, 39] on textarea at bounding box center [453, 43] width 99 height 10
paste textarea "**********"
click at [414, 62] on span "Post" at bounding box center [412, 60] width 8 height 9
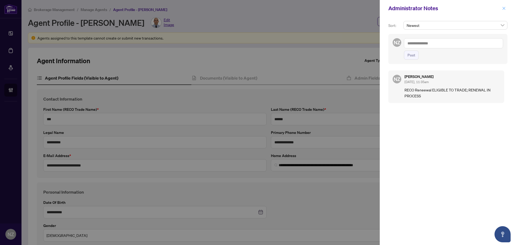
click at [505, 11] on span "button" at bounding box center [504, 8] width 4 height 9
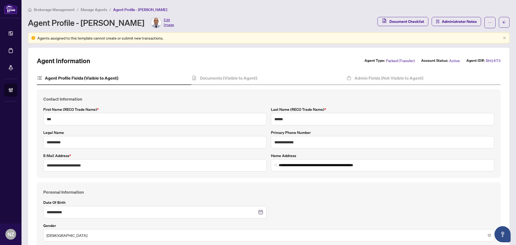
click at [102, 9] on span "Manage Agents" at bounding box center [94, 9] width 27 height 5
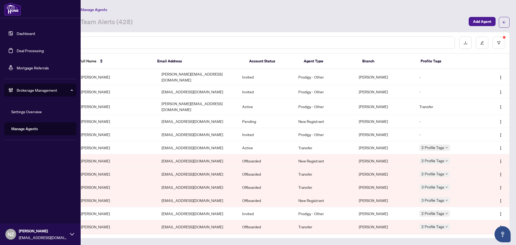
drag, startPoint x: 38, startPoint y: 49, endPoint x: 41, endPoint y: 56, distance: 6.9
click at [38, 49] on link "Deal Processing" at bounding box center [30, 50] width 27 height 5
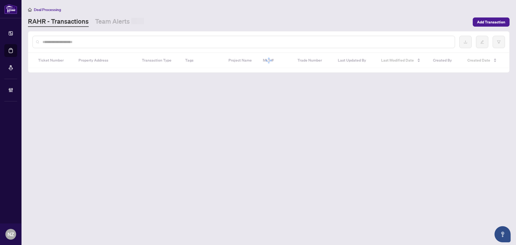
click at [78, 42] on input "text" at bounding box center [246, 42] width 408 height 6
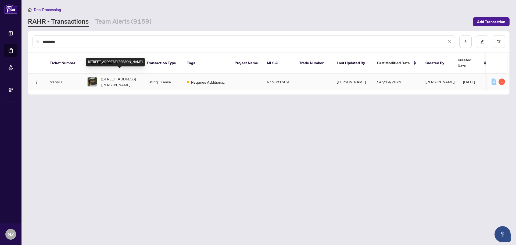
click at [113, 76] on span "[STREET_ADDRESS][PERSON_NAME]" at bounding box center [119, 82] width 37 height 12
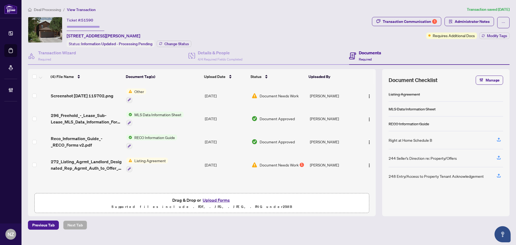
click at [74, 164] on span "272_Listing_Agrmt_Landlord_Designated_Rep_Agrmt_Auth_to_Offer_for_Lease_-_PropT…" at bounding box center [86, 164] width 71 height 13
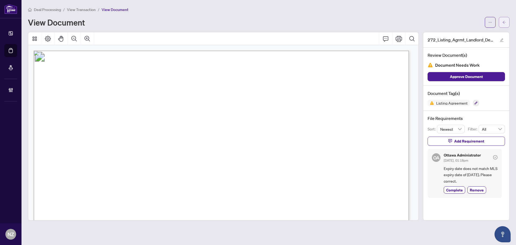
click at [505, 22] on icon "arrow-left" at bounding box center [504, 22] width 4 height 4
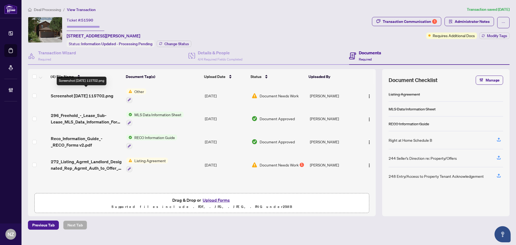
click at [63, 92] on span "Screenshot [DATE] 115702.png" at bounding box center [82, 95] width 63 height 6
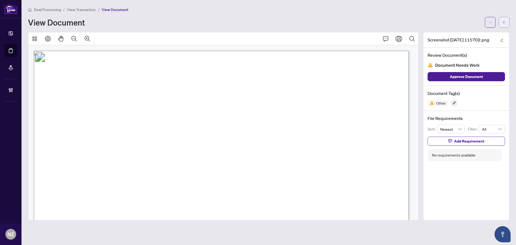
click at [503, 23] on icon "arrow-left" at bounding box center [504, 22] width 4 height 4
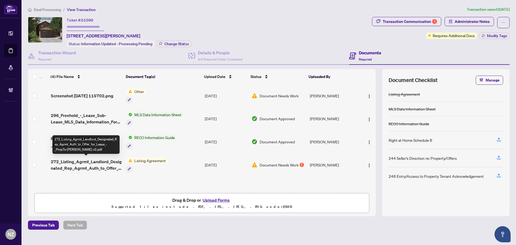
click at [83, 165] on span "272_Listing_Agrmt_Landlord_Designated_Rep_Agrmt_Auth_to_Offer_for_Lease_-_PropT…" at bounding box center [86, 164] width 71 height 13
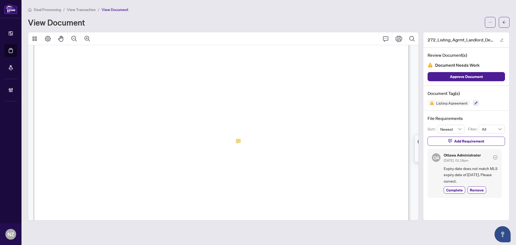
scroll to position [108, 0]
click at [503, 23] on icon "arrow-left" at bounding box center [504, 22] width 4 height 4
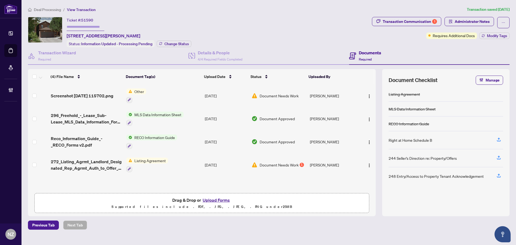
click at [46, 8] on span "Deal Processing" at bounding box center [47, 9] width 27 height 5
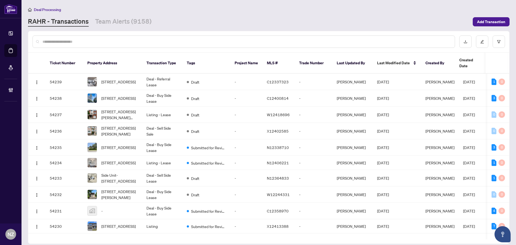
click at [62, 44] on input "text" at bounding box center [246, 42] width 408 height 6
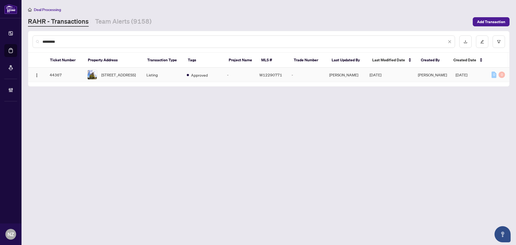
click at [110, 76] on span "[STREET_ADDRESS]" at bounding box center [118, 75] width 34 height 6
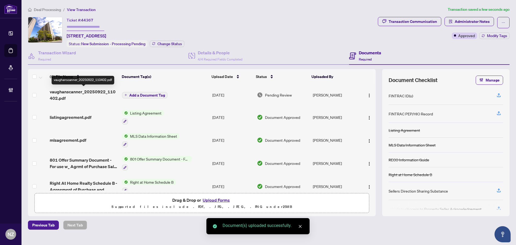
click at [72, 92] on span "vaughanscanner_20250922_110402.pdf" at bounding box center [84, 94] width 68 height 13
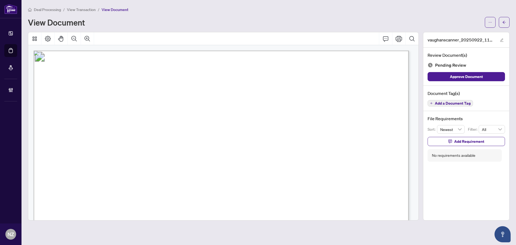
click at [464, 102] on span "Add a Document Tag" at bounding box center [453, 103] width 36 height 4
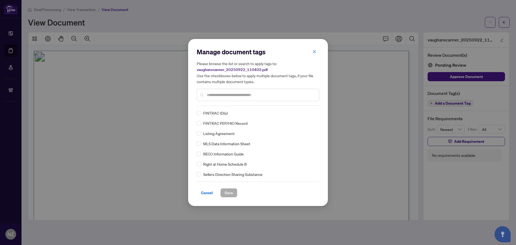
click at [215, 96] on input "text" at bounding box center [261, 95] width 108 height 6
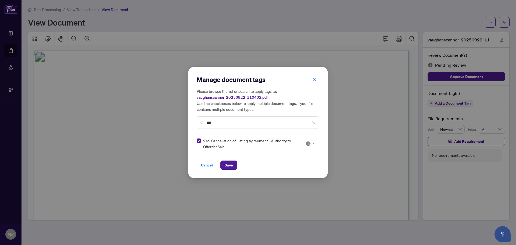
click at [309, 143] on img at bounding box center [308, 143] width 5 height 5
drag, startPoint x: 287, startPoint y: 169, endPoint x: 232, endPoint y: 166, distance: 54.7
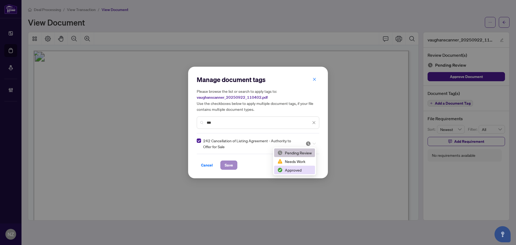
click at [286, 169] on div "Approved" at bounding box center [294, 170] width 34 height 6
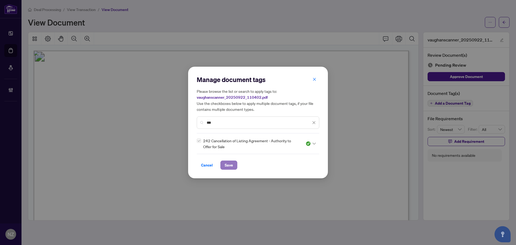
click at [231, 165] on span "Save" at bounding box center [229, 165] width 8 height 9
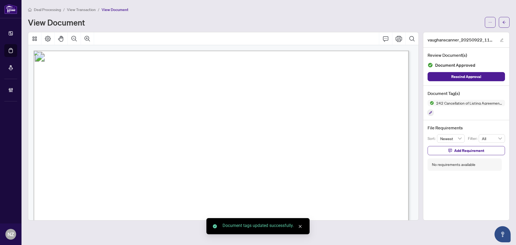
click at [502, 22] on button "button" at bounding box center [504, 22] width 11 height 11
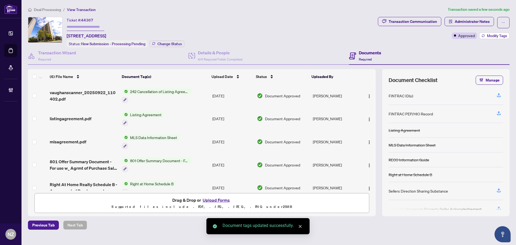
click at [498, 36] on span "Modify Tags" at bounding box center [497, 36] width 20 height 4
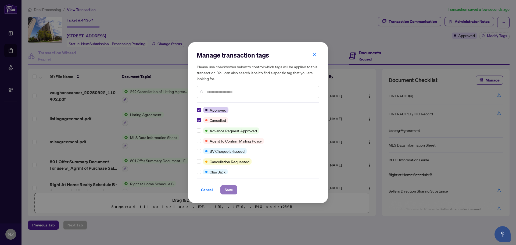
click at [225, 188] on span "Save" at bounding box center [229, 189] width 8 height 9
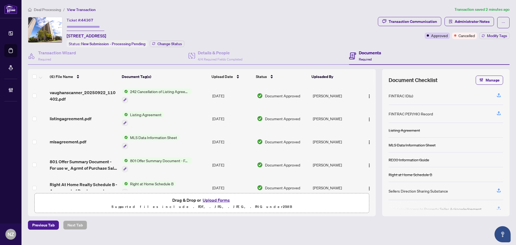
click at [44, 8] on span "Deal Processing" at bounding box center [47, 9] width 27 height 5
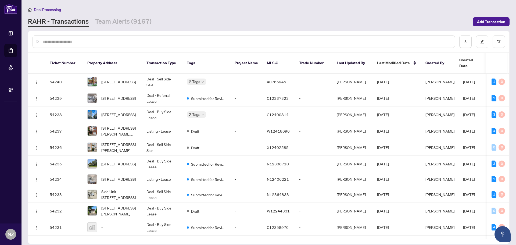
click at [73, 41] on input "text" at bounding box center [246, 42] width 408 height 6
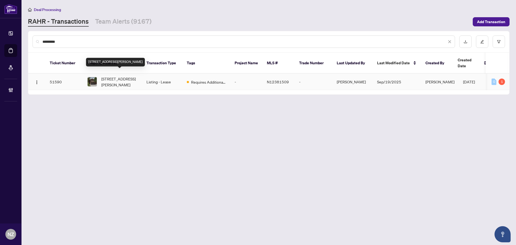
click at [118, 76] on span "[STREET_ADDRESS][PERSON_NAME]" at bounding box center [119, 82] width 37 height 12
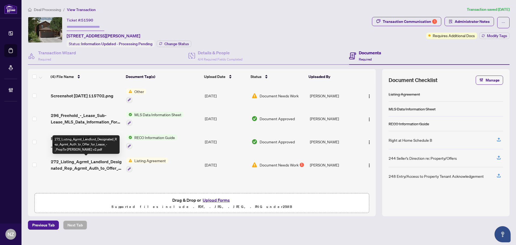
click at [101, 169] on span "272_Listing_Agrmt_Landlord_Designated_Rep_Agrmt_Auth_to_Offer_for_Lease_-_PropT…" at bounding box center [86, 164] width 71 height 13
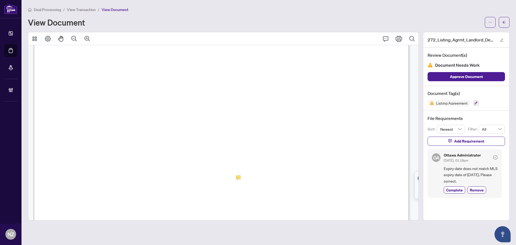
scroll to position [108, 0]
click at [505, 24] on span "button" at bounding box center [504, 22] width 4 height 9
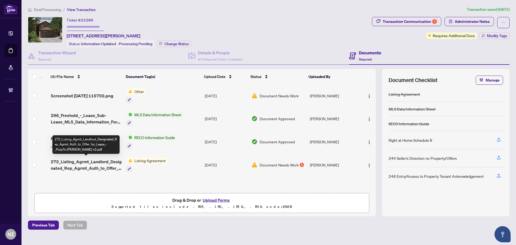
click at [91, 163] on span "272_Listing_Agrmt_Landlord_Designated_Rep_Agrmt_Auth_to_Offer_for_Lease_-_PropT…" at bounding box center [86, 164] width 71 height 13
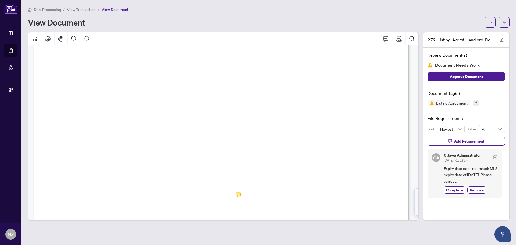
scroll to position [54, 0]
click at [503, 25] on span "button" at bounding box center [504, 22] width 4 height 9
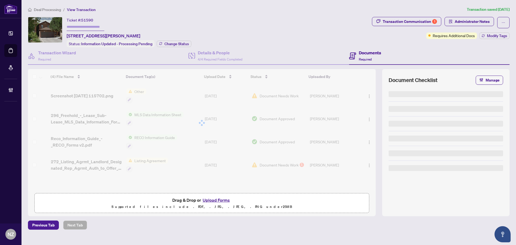
click at [54, 9] on span "Deal Processing" at bounding box center [47, 9] width 27 height 5
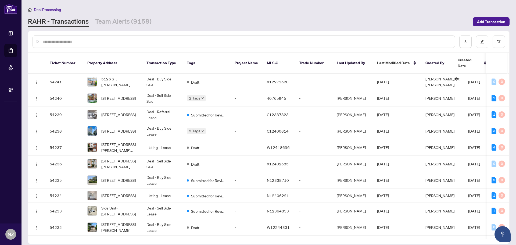
click at [50, 40] on input "text" at bounding box center [246, 42] width 408 height 6
click at [499, 39] on button "button" at bounding box center [499, 41] width 12 height 12
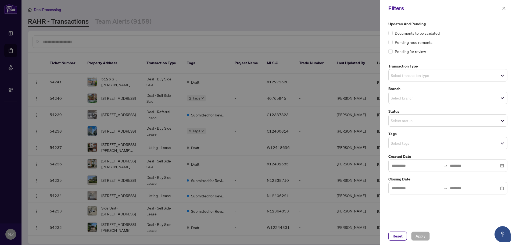
click at [421, 74] on input "search" at bounding box center [410, 75] width 38 height 6
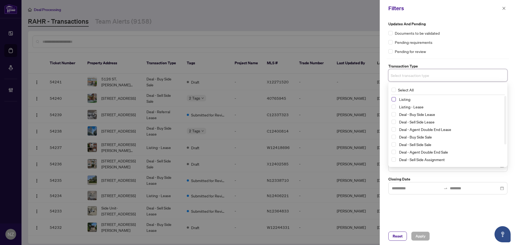
click at [394, 100] on span "Select Listing" at bounding box center [394, 99] width 4 height 4
click at [394, 108] on span "Select Listing - Lease" at bounding box center [394, 108] width 4 height 4
click at [452, 42] on div "Pending requirements" at bounding box center [447, 42] width 119 height 6
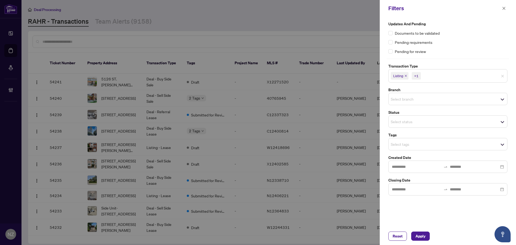
click at [400, 100] on input "search" at bounding box center [410, 99] width 38 height 6
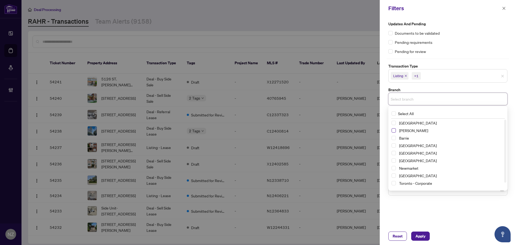
click at [395, 130] on span "Select Vaughan" at bounding box center [394, 130] width 4 height 4
click at [465, 48] on div "Updates and Pending Documents to be validated Pending requirements Pending for …" at bounding box center [447, 37] width 119 height 33
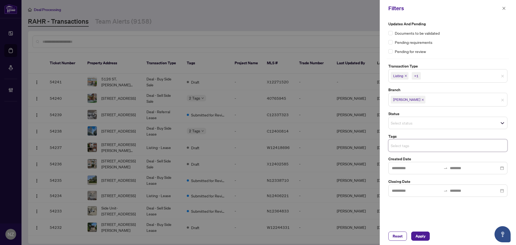
click at [405, 146] on input "search" at bounding box center [410, 145] width 38 height 6
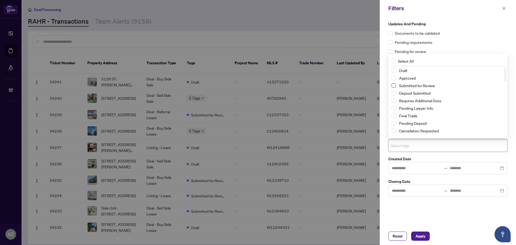
click at [394, 86] on span "Select Submitted for Review" at bounding box center [394, 85] width 4 height 4
click at [419, 237] on span "Apply" at bounding box center [421, 236] width 10 height 9
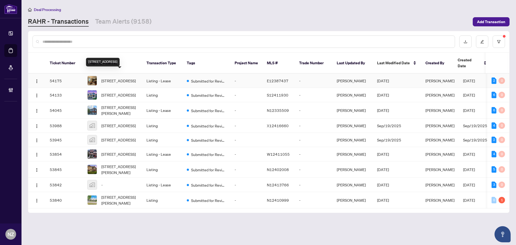
click at [125, 78] on span "[STREET_ADDRESS]" at bounding box center [118, 81] width 34 height 6
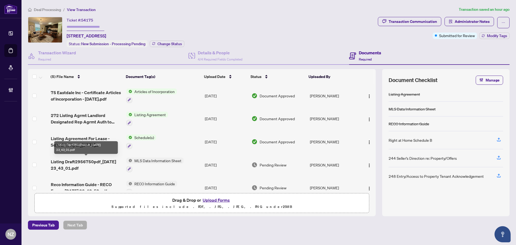
click at [80, 163] on span "Listing Draft2956750pdf_[DATE] 23_43_01.pdf" at bounding box center [86, 164] width 71 height 13
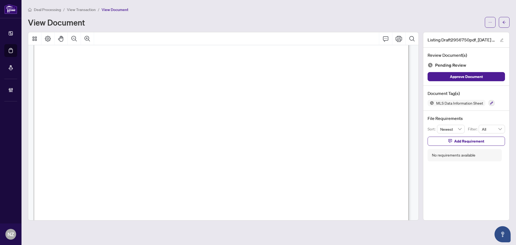
scroll to position [134, 0]
click at [493, 105] on button "button" at bounding box center [492, 103] width 6 height 6
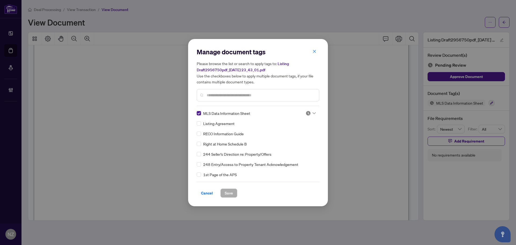
click at [312, 111] on div at bounding box center [311, 112] width 10 height 5
click at [289, 140] on div "Approved" at bounding box center [293, 139] width 34 height 6
click at [228, 190] on span "Save" at bounding box center [229, 193] width 8 height 9
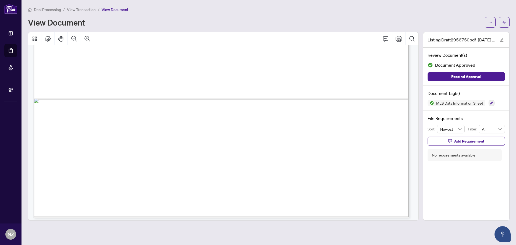
scroll to position [367, 0]
click at [502, 24] on button "button" at bounding box center [504, 22] width 11 height 11
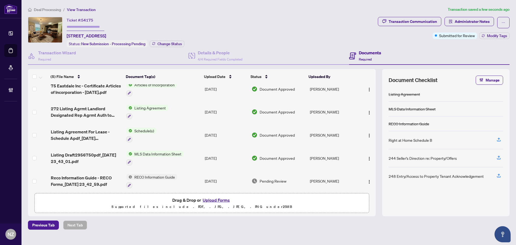
scroll to position [10, 0]
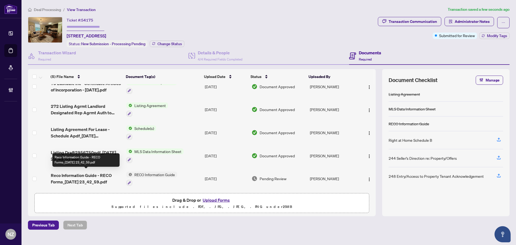
click at [100, 174] on span "Reco Information Guide - RECO Forms_[DATE] 23_42_59.pdf" at bounding box center [86, 178] width 71 height 13
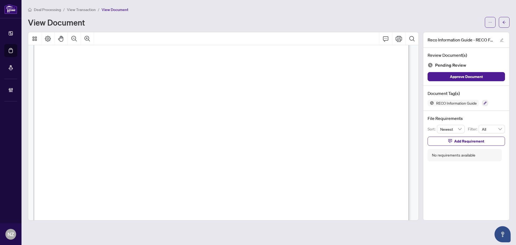
scroll to position [6091, 0]
click at [484, 101] on icon "button" at bounding box center [485, 102] width 3 height 3
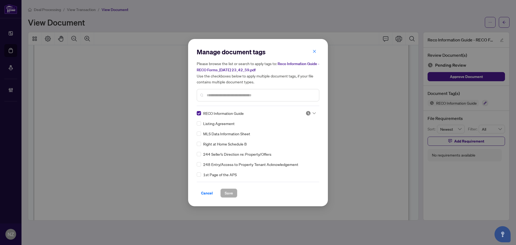
click at [313, 114] on icon at bounding box center [314, 113] width 3 height 2
click at [292, 139] on div "Approved" at bounding box center [293, 139] width 34 height 6
click at [225, 196] on span "Save" at bounding box center [229, 193] width 8 height 9
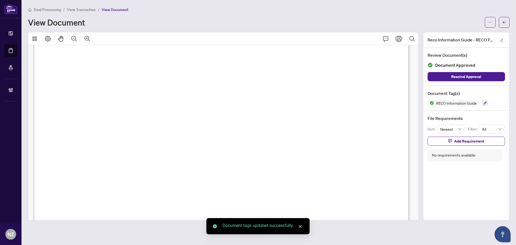
click at [504, 22] on icon "arrow-left" at bounding box center [504, 22] width 4 height 4
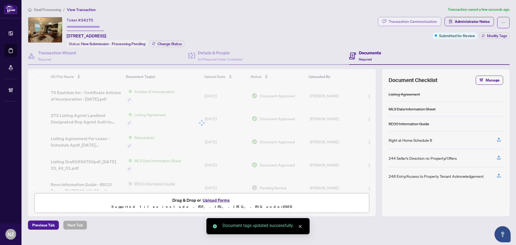
click at [423, 21] on div "Transaction Communication" at bounding box center [413, 21] width 48 height 9
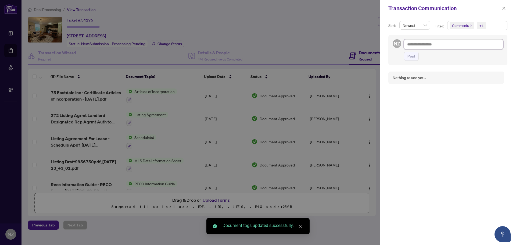
click at [423, 47] on textarea at bounding box center [453, 44] width 99 height 10
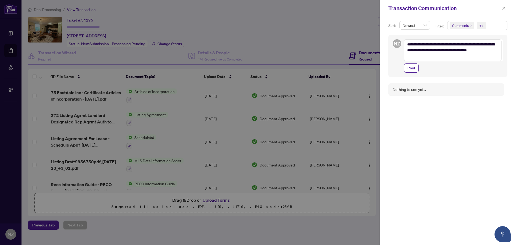
drag, startPoint x: 410, startPoint y: 66, endPoint x: 426, endPoint y: 81, distance: 22.1
click at [409, 66] on span "Post" at bounding box center [412, 68] width 8 height 9
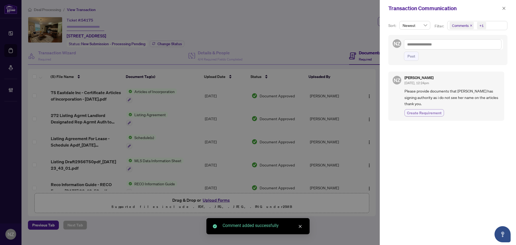
click at [428, 109] on button "Create Requirement" at bounding box center [425, 112] width 40 height 7
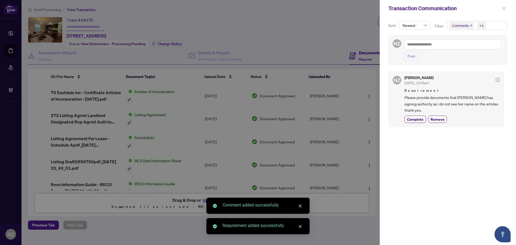
click at [502, 8] on icon "close" at bounding box center [504, 8] width 4 height 4
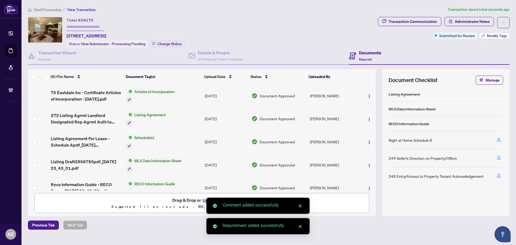
click at [496, 34] on span "Modify Tags" at bounding box center [497, 36] width 20 height 4
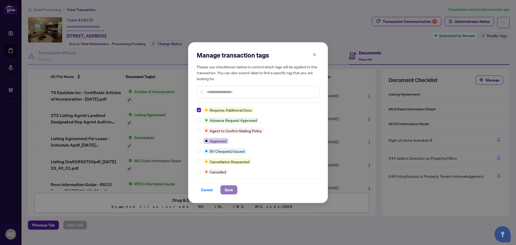
click at [230, 188] on span "Save" at bounding box center [229, 189] width 8 height 9
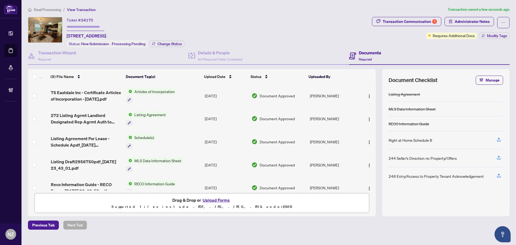
click at [81, 19] on div "Ticket #: 54175" at bounding box center [80, 20] width 27 height 6
drag, startPoint x: 83, startPoint y: 21, endPoint x: 89, endPoint y: 22, distance: 6.8
click at [98, 20] on div "Ticket #: 54175 [STREET_ADDRESS]" at bounding box center [87, 28] width 40 height 22
copy span "54175"
click at [46, 9] on span "Deal Processing" at bounding box center [47, 9] width 27 height 5
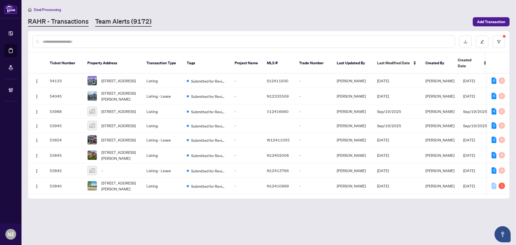
click at [114, 23] on link "Team Alerts (9172)" at bounding box center [123, 22] width 56 height 10
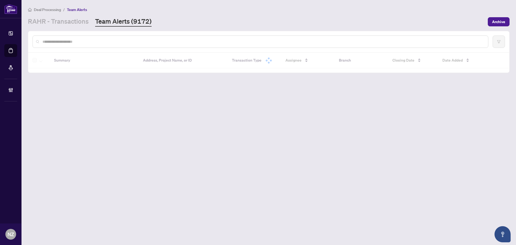
click at [92, 41] on input "text" at bounding box center [262, 42] width 441 height 6
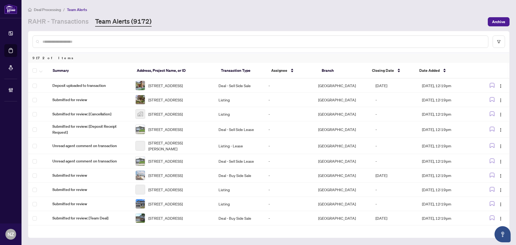
paste input "*****"
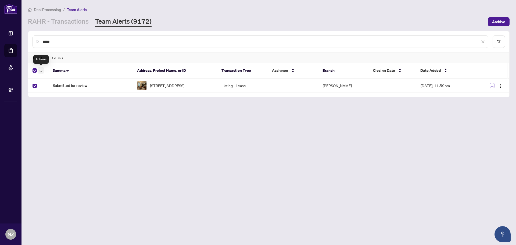
click at [39, 69] on button "button" at bounding box center [41, 70] width 6 height 6
click at [50, 115] on span "Complete Item" at bounding box center [59, 114] width 34 height 6
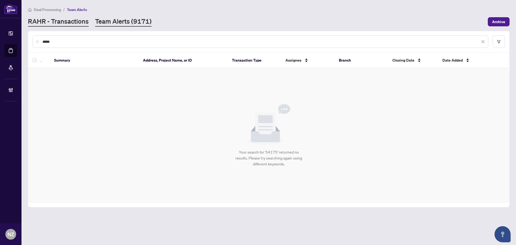
click at [76, 22] on link "RAHR - Transactions" at bounding box center [58, 22] width 61 height 10
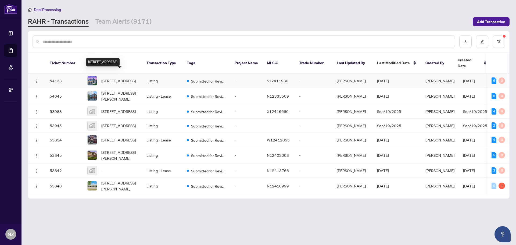
click at [114, 78] on span "[STREET_ADDRESS]" at bounding box center [118, 81] width 34 height 6
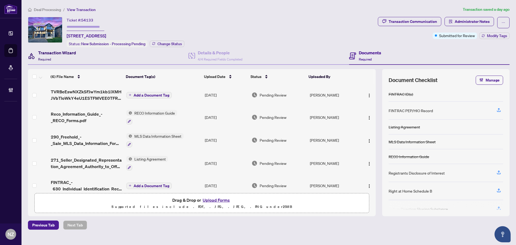
click at [50, 57] on span "Required" at bounding box center [44, 59] width 13 height 4
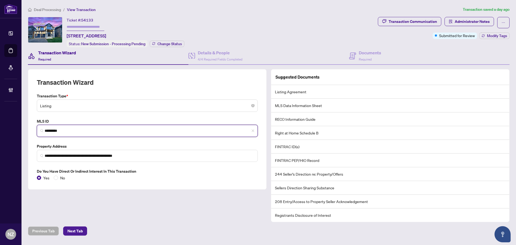
drag, startPoint x: 65, startPoint y: 129, endPoint x: 19, endPoint y: 128, distance: 45.7
click at [19, 128] on div "**********" at bounding box center [258, 122] width 516 height 245
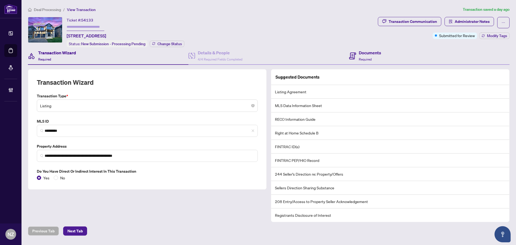
click at [365, 63] on div "Documents Required" at bounding box center [429, 55] width 160 height 17
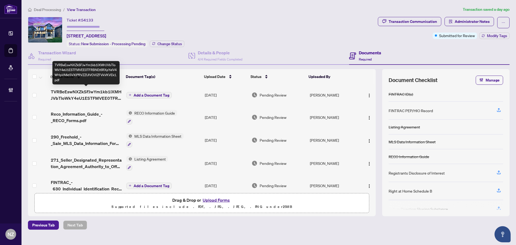
click at [98, 93] on span "TVRBeEswNXZkSFJwYm1kb1lXMHJVbTloWkY4eU1ESTFMVEE0TFRBNEt6RXpYelV4WHpVMkt5VXlPRVZ…" at bounding box center [86, 94] width 71 height 13
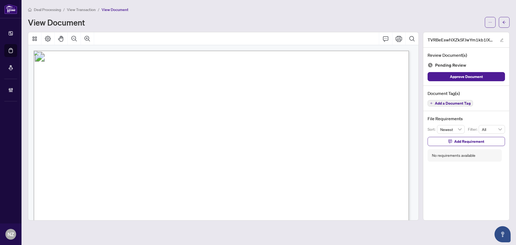
click at [456, 103] on span "Add a Document Tag" at bounding box center [453, 103] width 36 height 4
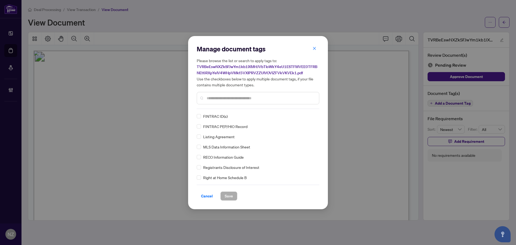
click at [223, 97] on input "text" at bounding box center [261, 98] width 108 height 6
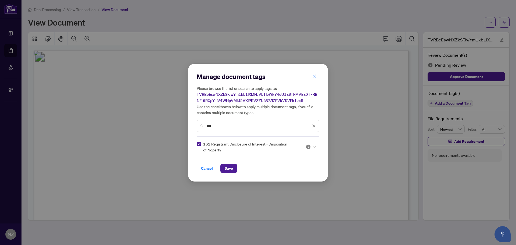
click at [311, 147] on div at bounding box center [311, 146] width 10 height 5
drag, startPoint x: 289, startPoint y: 172, endPoint x: 286, endPoint y: 173, distance: 2.7
click at [288, 173] on div "Approved" at bounding box center [294, 173] width 34 height 6
click at [233, 166] on span "Save" at bounding box center [229, 168] width 8 height 9
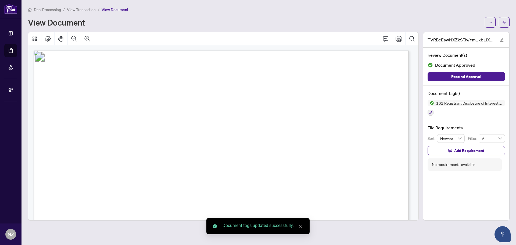
click at [502, 22] on button "button" at bounding box center [504, 22] width 11 height 11
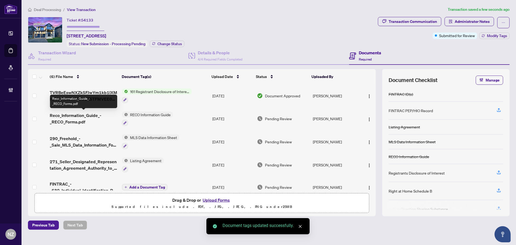
click at [87, 114] on span "Reco_Information_Guide_-_RECO_Forms.pdf" at bounding box center [84, 118] width 68 height 13
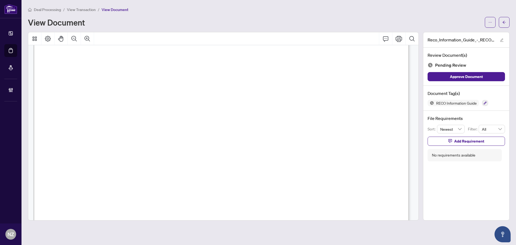
scroll to position [6079, 0]
click at [486, 103] on icon "button" at bounding box center [485, 102] width 3 height 3
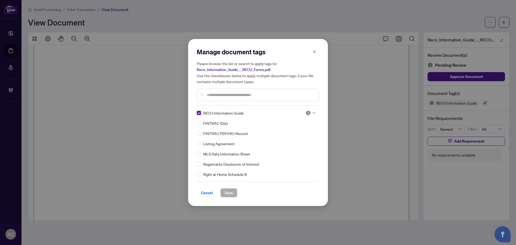
click at [313, 112] on icon at bounding box center [314, 113] width 3 height 2
click at [301, 137] on div "Approved" at bounding box center [293, 139] width 34 height 6
click at [224, 189] on button "Save" at bounding box center [228, 192] width 17 height 9
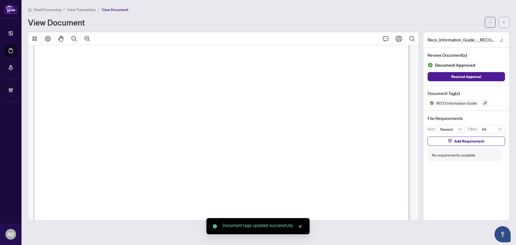
click at [503, 23] on icon "arrow-left" at bounding box center [504, 22] width 4 height 4
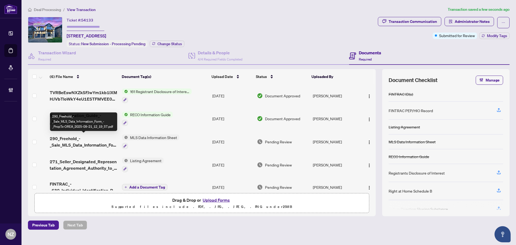
click at [73, 146] on span "290_Freehold_-_Sale_MLS_Data_Information_Form_-_PropTx-OREA_2025-09-21_12_19_57…" at bounding box center [84, 141] width 68 height 13
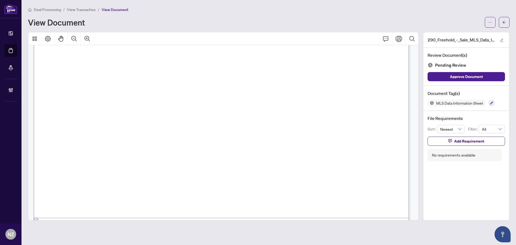
scroll to position [4238, 0]
click at [387, 38] on icon "Comment" at bounding box center [386, 38] width 6 height 6
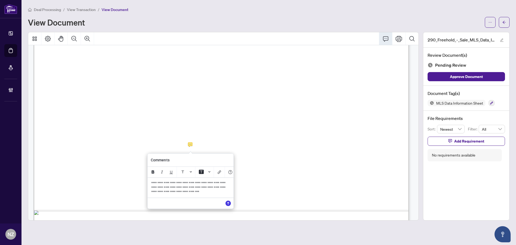
drag, startPoint x: 151, startPoint y: 185, endPoint x: 168, endPoint y: 201, distance: 23.3
click at [168, 198] on div "**********" at bounding box center [190, 188] width 85 height 20
click at [230, 206] on icon "Save" at bounding box center [228, 203] width 5 height 5
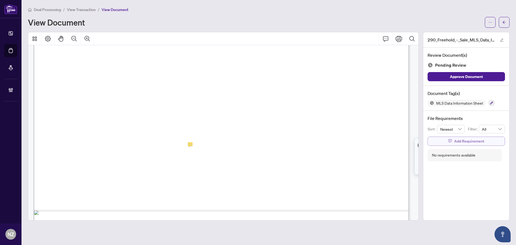
click at [464, 141] on span "Add Requirement" at bounding box center [469, 141] width 30 height 9
click at [456, 146] on textarea at bounding box center [472, 146] width 58 height 10
paste textarea "**********"
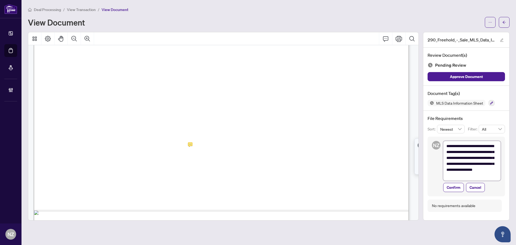
scroll to position [0, 0]
click at [457, 185] on span "Confirm" at bounding box center [454, 187] width 14 height 9
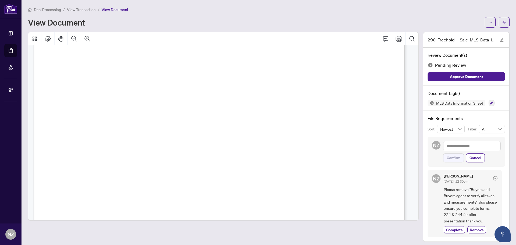
scroll to position [4596, 0]
click at [55, 10] on span "Deal Processing" at bounding box center [47, 9] width 27 height 5
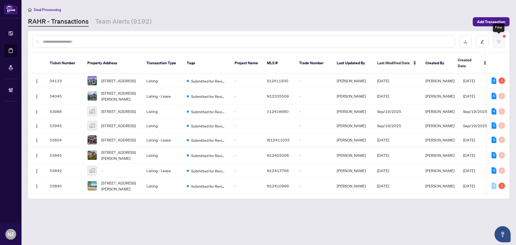
click at [498, 44] on button "button" at bounding box center [499, 41] width 12 height 12
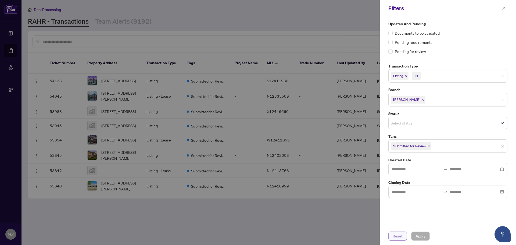
click at [397, 233] on span "Reset" at bounding box center [398, 236] width 10 height 9
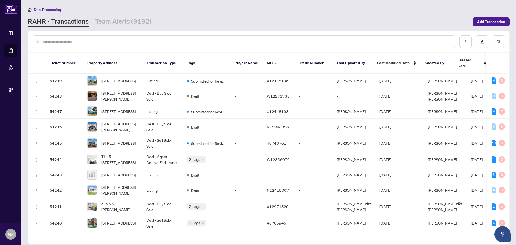
click at [73, 42] on input "text" at bounding box center [246, 42] width 408 height 6
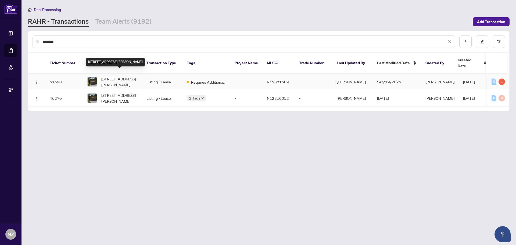
click at [114, 76] on span "[STREET_ADDRESS][PERSON_NAME]" at bounding box center [119, 82] width 37 height 12
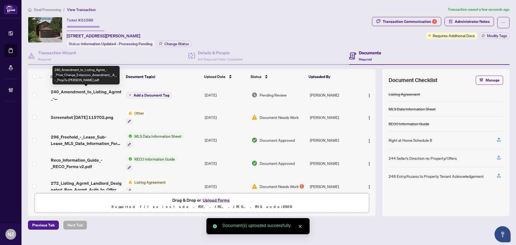
click at [92, 92] on span "240_Amendment_to_Listing_Agrmt_-_Price_Change_Extension_Amendment__A__-_PropTx-…" at bounding box center [86, 94] width 71 height 13
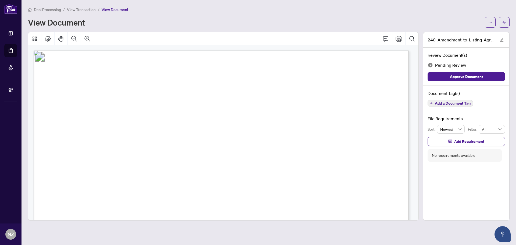
click at [439, 103] on span "Add a Document Tag" at bounding box center [453, 103] width 36 height 4
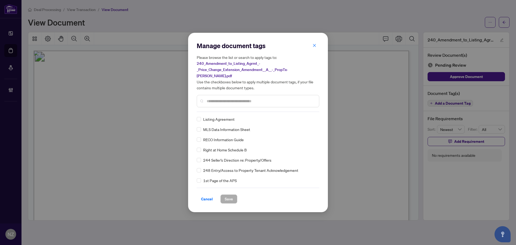
click at [225, 98] on input "text" at bounding box center [261, 101] width 108 height 6
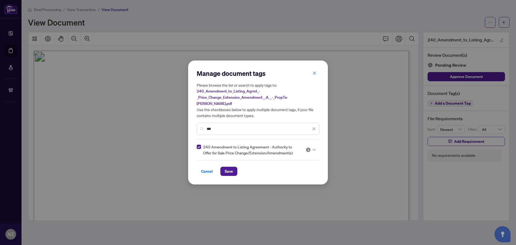
click at [312, 147] on div at bounding box center [311, 149] width 10 height 5
click at [296, 174] on div "Approved" at bounding box center [294, 173] width 34 height 6
click at [232, 168] on span "Save" at bounding box center [229, 171] width 8 height 9
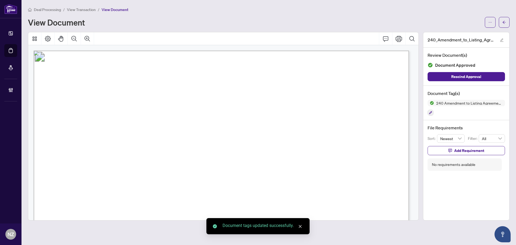
click at [431, 112] on icon "button" at bounding box center [430, 112] width 3 height 3
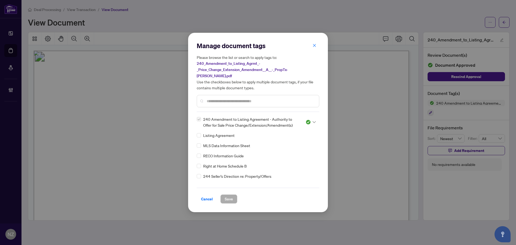
click at [313, 121] on icon at bounding box center [314, 122] width 3 height 2
click at [296, 138] on div "Needs Work" at bounding box center [293, 137] width 34 height 6
click at [226, 196] on span "Save" at bounding box center [229, 199] width 8 height 9
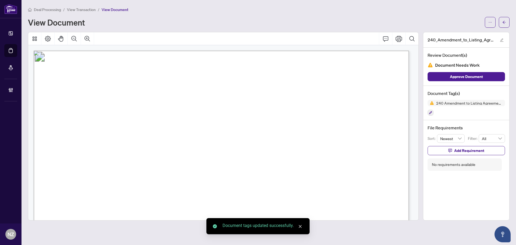
scroll to position [108, 0]
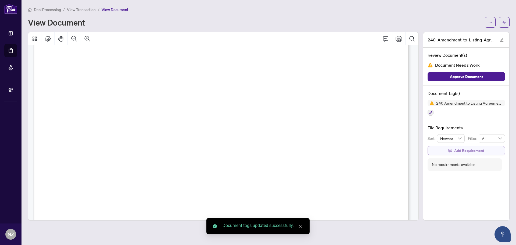
click at [451, 151] on icon "button" at bounding box center [449, 150] width 3 height 3
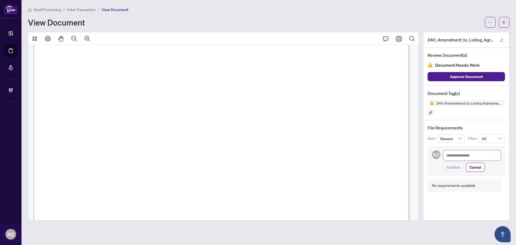
click at [453, 153] on textarea at bounding box center [472, 155] width 58 height 10
click at [453, 173] on span "Confirm" at bounding box center [454, 173] width 14 height 9
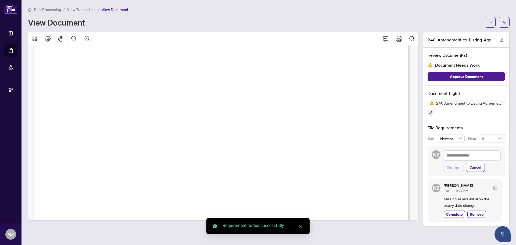
click at [508, 22] on button "button" at bounding box center [504, 22] width 11 height 11
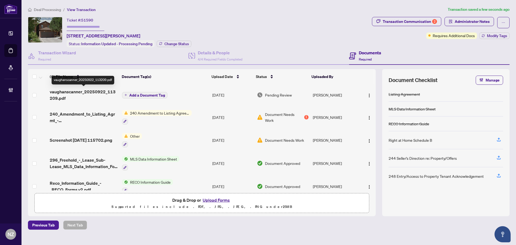
click at [79, 90] on span "vaughanscanner_20250922_113209.pdf" at bounding box center [84, 94] width 68 height 13
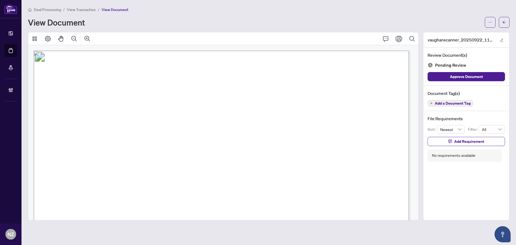
click at [460, 103] on span "Add a Document Tag" at bounding box center [453, 103] width 36 height 4
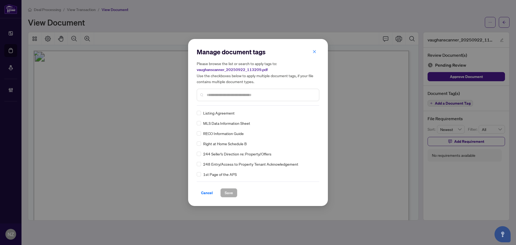
click at [219, 103] on div "Manage document tags Please browse the list or search to apply tags to: vaughan…" at bounding box center [258, 77] width 123 height 58
click at [215, 96] on input "text" at bounding box center [261, 95] width 108 height 6
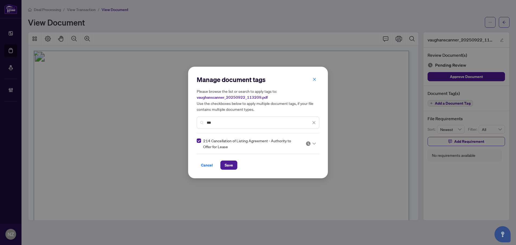
click at [314, 143] on icon at bounding box center [314, 143] width 3 height 2
click at [286, 169] on div "Approved" at bounding box center [294, 170] width 34 height 6
click at [230, 165] on span "Save" at bounding box center [229, 165] width 8 height 9
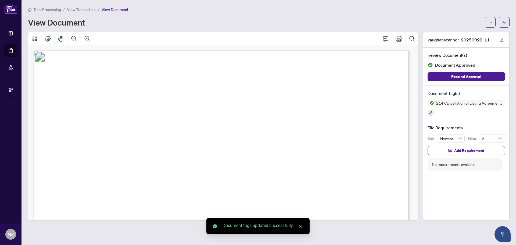
click at [505, 25] on span "button" at bounding box center [504, 22] width 4 height 9
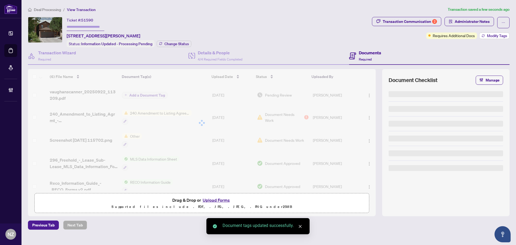
click at [491, 37] on span "Modify Tags" at bounding box center [497, 36] width 20 height 4
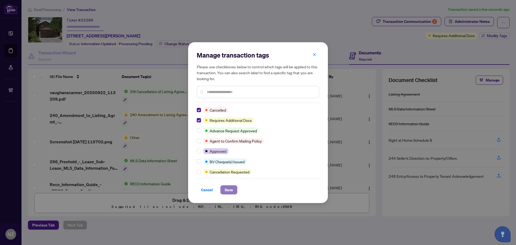
click at [226, 189] on span "Save" at bounding box center [229, 189] width 8 height 9
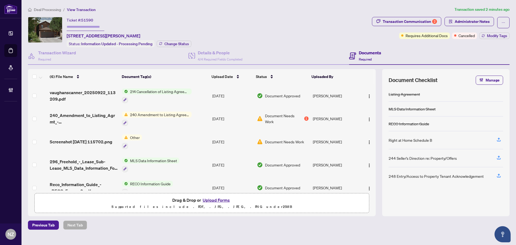
drag, startPoint x: 49, startPoint y: 10, endPoint x: 63, endPoint y: 28, distance: 22.4
click at [49, 10] on span "Deal Processing" at bounding box center [47, 9] width 27 height 5
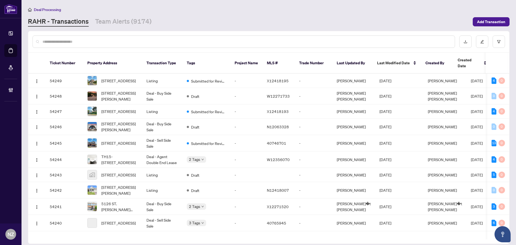
click at [82, 41] on input "text" at bounding box center [246, 42] width 408 height 6
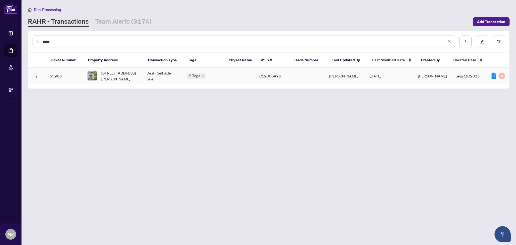
click at [110, 75] on span "[STREET_ADDRESS][PERSON_NAME]" at bounding box center [119, 76] width 37 height 12
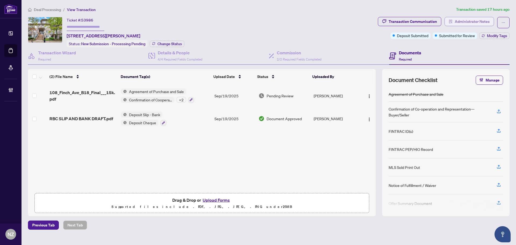
click at [460, 24] on span "Administrator Notes" at bounding box center [472, 21] width 35 height 9
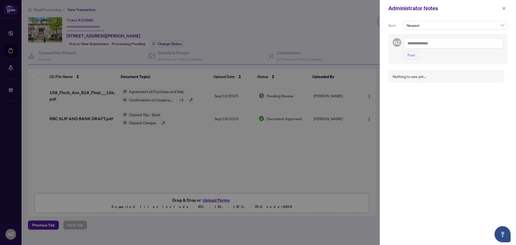
click at [425, 46] on textarea at bounding box center [453, 43] width 99 height 10
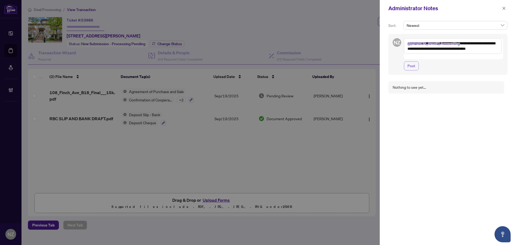
drag, startPoint x: 410, startPoint y: 60, endPoint x: 365, endPoint y: 74, distance: 47.0
click at [410, 62] on span "Post" at bounding box center [412, 66] width 8 height 9
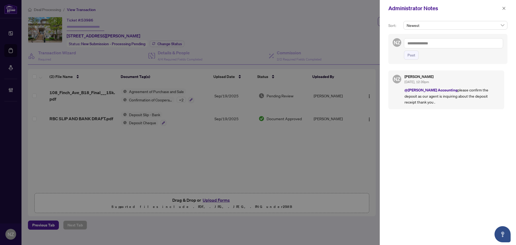
drag, startPoint x: 505, startPoint y: 9, endPoint x: 458, endPoint y: 12, distance: 47.1
click at [505, 9] on icon "close" at bounding box center [504, 8] width 3 height 3
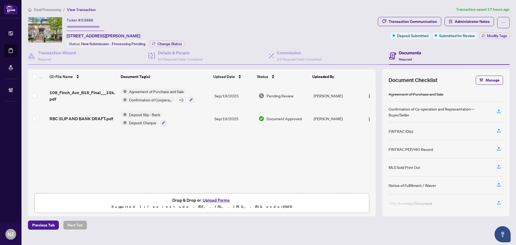
click at [45, 13] on div "Deal Processing / View Transaction Transaction saved 17 hours ago Ticket #: 539…" at bounding box center [269, 117] width 486 height 223
click at [44, 9] on span "Deal Processing" at bounding box center [47, 9] width 27 height 5
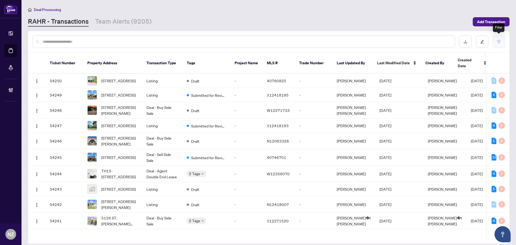
click at [497, 42] on button "button" at bounding box center [499, 41] width 12 height 12
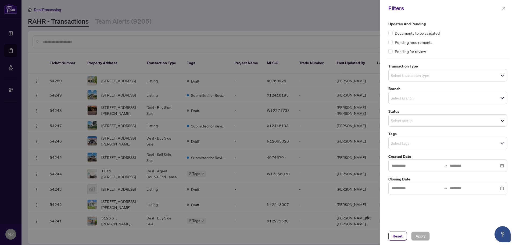
click at [402, 75] on input "search" at bounding box center [410, 75] width 38 height 6
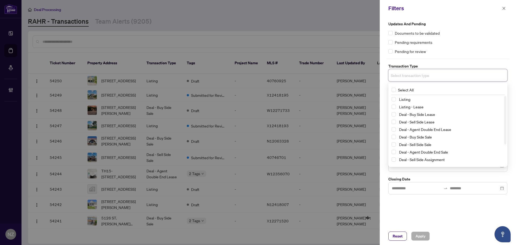
drag, startPoint x: 393, startPoint y: 99, endPoint x: 395, endPoint y: 110, distance: 11.3
click at [393, 100] on span "Select Listing" at bounding box center [394, 99] width 4 height 4
click at [394, 108] on span "Select Listing - Lease" at bounding box center [394, 108] width 4 height 4
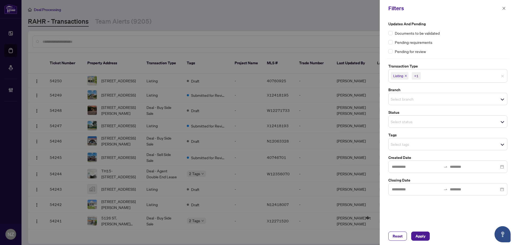
click at [452, 45] on div "Updates and Pending Documents to be validated Pending requirements Pending for …" at bounding box center [447, 37] width 119 height 33
click at [409, 99] on input "search" at bounding box center [410, 99] width 38 height 6
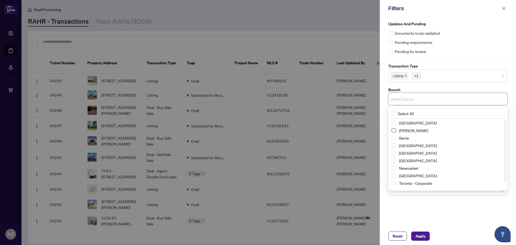
click at [393, 130] on span "Select Vaughan" at bounding box center [394, 130] width 4 height 4
click at [455, 40] on div "Pending requirements" at bounding box center [447, 42] width 119 height 6
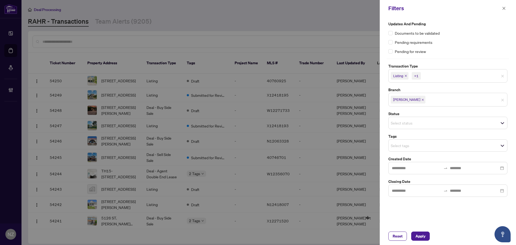
click at [401, 145] on input "search" at bounding box center [410, 145] width 38 height 6
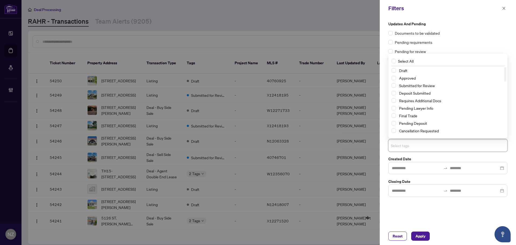
click at [396, 83] on div "Submitted for Review" at bounding box center [448, 85] width 113 height 6
click at [395, 85] on span "Select Submitted for Review" at bounding box center [394, 85] width 4 height 4
click at [417, 234] on span "Apply" at bounding box center [421, 236] width 10 height 9
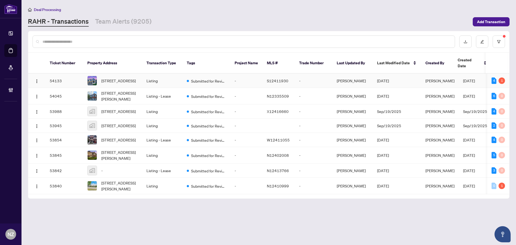
click at [113, 78] on span "[STREET_ADDRESS]" at bounding box center [118, 81] width 34 height 6
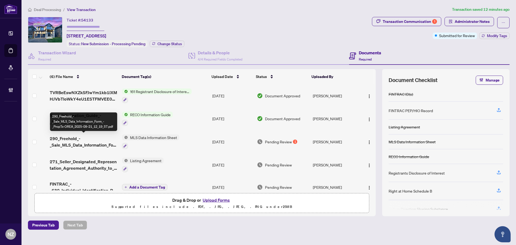
click at [93, 142] on span "290_Freehold_-_Sale_MLS_Data_Information_Form_-_PropTx-OREA_2025-09-21_12_19_57…" at bounding box center [84, 141] width 68 height 13
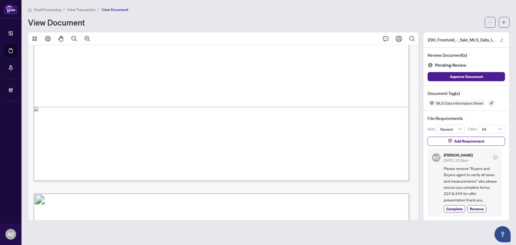
scroll to position [5349, 0]
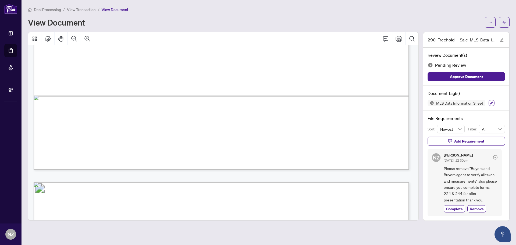
click at [492, 102] on icon "button" at bounding box center [491, 103] width 3 height 3
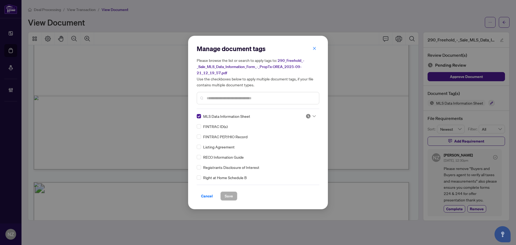
click at [313, 116] on icon at bounding box center [314, 116] width 3 height 2
click at [286, 133] on div "Needs Work" at bounding box center [293, 134] width 34 height 6
click at [226, 192] on span "Save" at bounding box center [229, 196] width 8 height 9
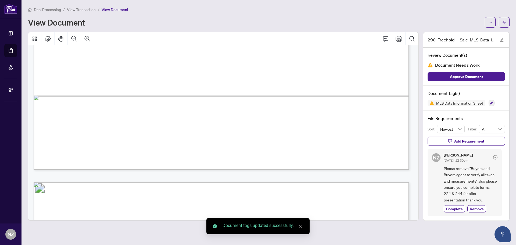
click at [504, 21] on icon "arrow-left" at bounding box center [504, 22] width 4 height 4
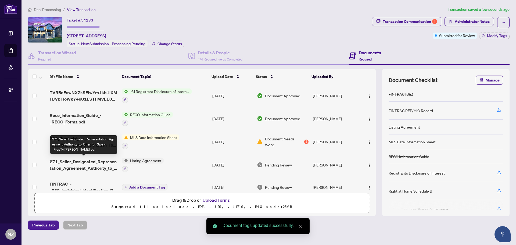
click at [87, 161] on span "271_Seller_Designated_Representation_Agreement_Authority_to_Offer_for_Sale_-_Pr…" at bounding box center [84, 164] width 68 height 13
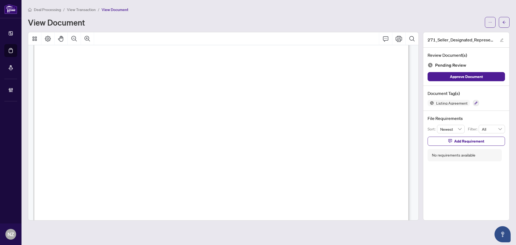
scroll to position [269, 0]
click at [386, 35] on icon "Comment" at bounding box center [386, 38] width 6 height 6
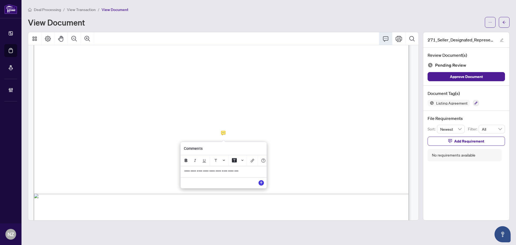
drag, startPoint x: 251, startPoint y: 175, endPoint x: 183, endPoint y: 175, distance: 68.5
click at [183, 175] on div "**********" at bounding box center [223, 171] width 85 height 11
click at [261, 185] on icon "Save" at bounding box center [261, 182] width 5 height 5
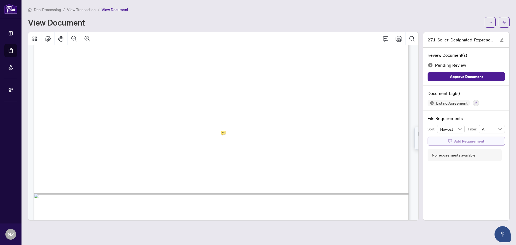
click at [460, 140] on span "Add Requirement" at bounding box center [469, 141] width 30 height 9
click at [456, 147] on textarea at bounding box center [472, 146] width 58 height 10
paste textarea "**********"
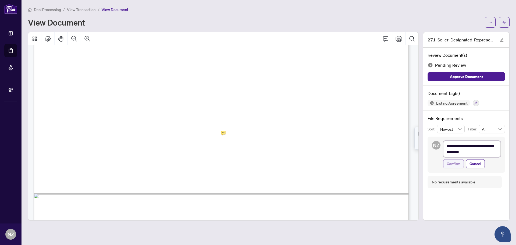
scroll to position [0, 0]
click at [453, 166] on span "Confirm" at bounding box center [454, 163] width 14 height 9
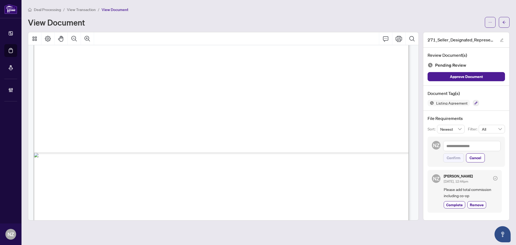
scroll to position [2312, 0]
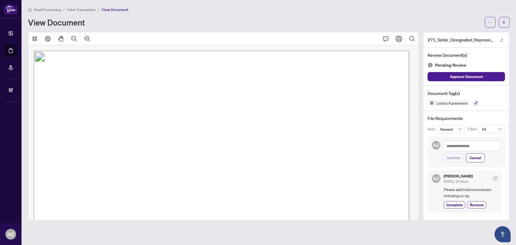
scroll to position [2312, 0]
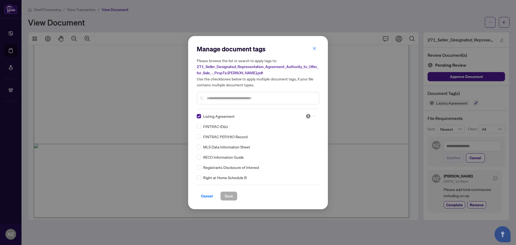
click at [313, 118] on div at bounding box center [311, 115] width 10 height 5
click at [289, 135] on div "Needs Work" at bounding box center [293, 134] width 34 height 6
click at [230, 194] on span "Save" at bounding box center [229, 196] width 8 height 9
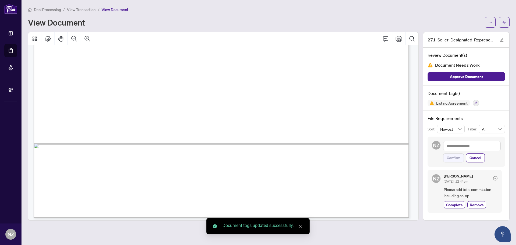
click at [503, 23] on icon "arrow-left" at bounding box center [504, 22] width 4 height 4
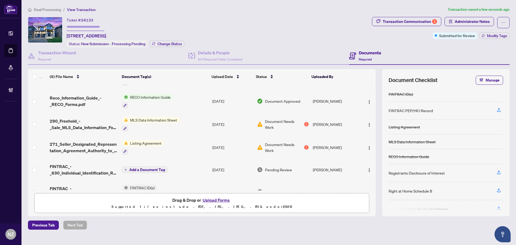
scroll to position [27, 0]
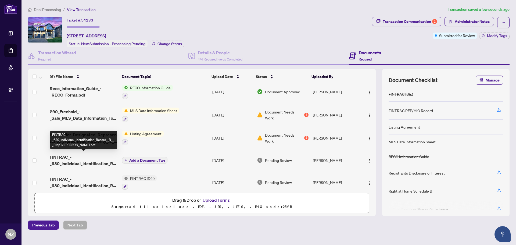
click at [89, 163] on span "FINTRAC_-_630_Individual_Identification_Record__B__-_PropTx-[PERSON_NAME].pdf" at bounding box center [84, 160] width 68 height 13
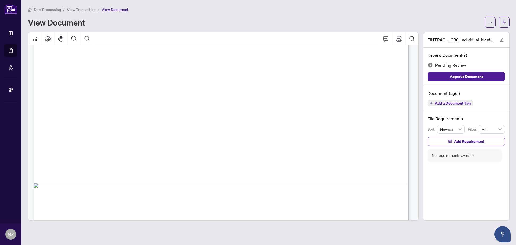
scroll to position [1816, 0]
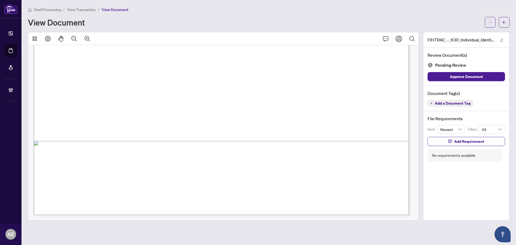
click at [463, 103] on span "Add a Document Tag" at bounding box center [453, 103] width 36 height 4
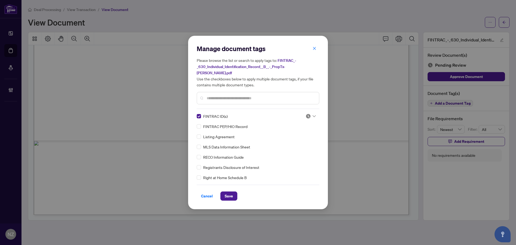
click at [313, 115] on icon at bounding box center [314, 116] width 3 height 2
drag, startPoint x: 288, startPoint y: 139, endPoint x: 235, endPoint y: 205, distance: 84.8
click at [287, 139] on div "Approved" at bounding box center [293, 139] width 34 height 6
click at [230, 192] on span "Save" at bounding box center [229, 196] width 8 height 9
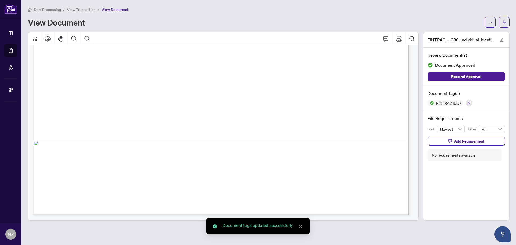
click at [503, 20] on icon "arrow-left" at bounding box center [504, 22] width 4 height 4
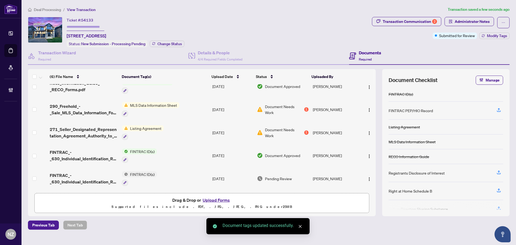
scroll to position [33, 0]
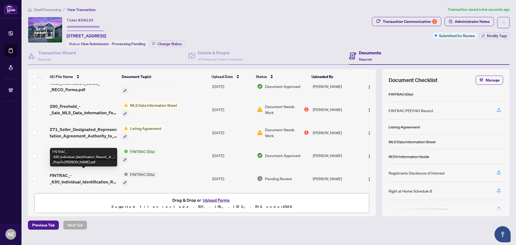
click at [87, 181] on span "FINTRAC_-_630_Individual_Identification_Record__A__-_PropTx-[PERSON_NAME].pdf" at bounding box center [84, 178] width 68 height 13
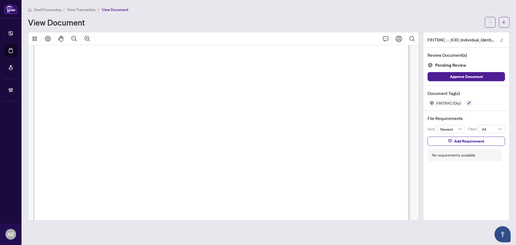
scroll to position [699, 0]
click at [469, 101] on icon "button" at bounding box center [468, 102] width 3 height 3
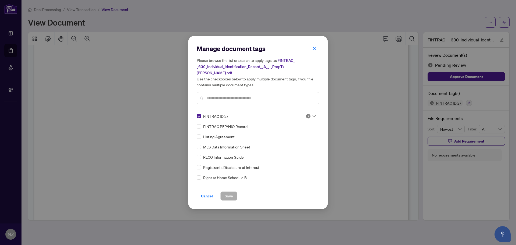
click at [314, 115] on icon at bounding box center [314, 116] width 3 height 2
drag, startPoint x: 295, startPoint y: 138, endPoint x: 282, endPoint y: 146, distance: 15.3
click at [292, 138] on div "Approved" at bounding box center [293, 139] width 34 height 6
click at [219, 194] on div "Cancel Save" at bounding box center [258, 195] width 123 height 9
click at [230, 194] on span "Save" at bounding box center [229, 196] width 8 height 9
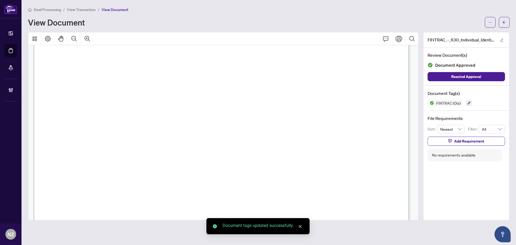
click at [505, 20] on span "button" at bounding box center [504, 22] width 4 height 9
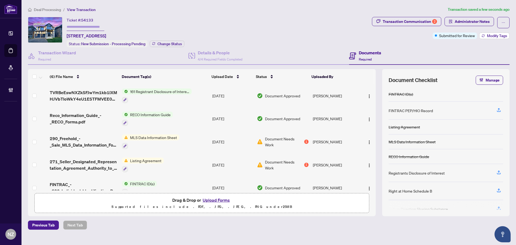
click at [486, 34] on button "Modify Tags" at bounding box center [494, 36] width 30 height 6
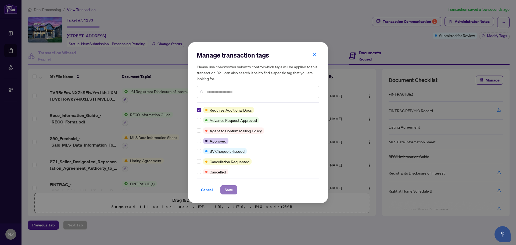
click at [230, 189] on span "Save" at bounding box center [229, 189] width 8 height 9
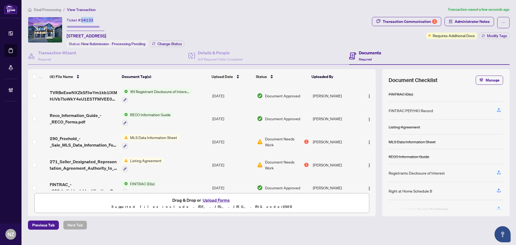
drag, startPoint x: 82, startPoint y: 20, endPoint x: 97, endPoint y: 20, distance: 14.3
click at [97, 20] on div "Ticket #: 54133 101 Nottingham Rd, Barrie, Ontario L9J 0L3, Canada" at bounding box center [87, 28] width 40 height 22
copy span "54133"
click at [55, 10] on span "Deal Processing" at bounding box center [47, 9] width 27 height 5
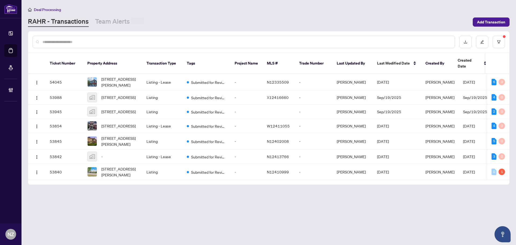
click at [60, 40] on input "text" at bounding box center [246, 42] width 408 height 6
click at [108, 23] on link "Team Alerts (9198)" at bounding box center [123, 22] width 56 height 10
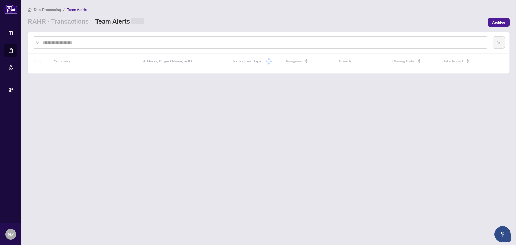
click at [84, 40] on input "text" at bounding box center [262, 43] width 441 height 6
paste input "*****"
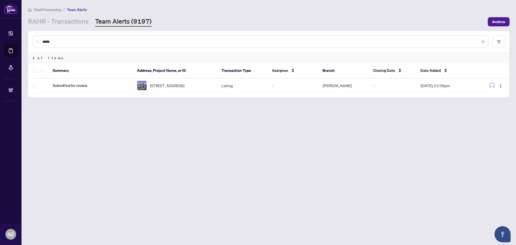
type input "*****"
click at [40, 69] on span "button" at bounding box center [40, 70] width 3 height 6
click at [52, 113] on span "Complete Item" at bounding box center [59, 114] width 34 height 6
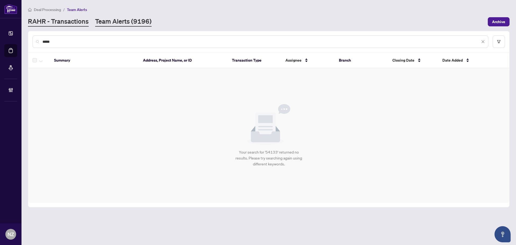
click at [53, 19] on link "RAHR - Transactions" at bounding box center [58, 22] width 61 height 10
